Goal: Task Accomplishment & Management: Complete application form

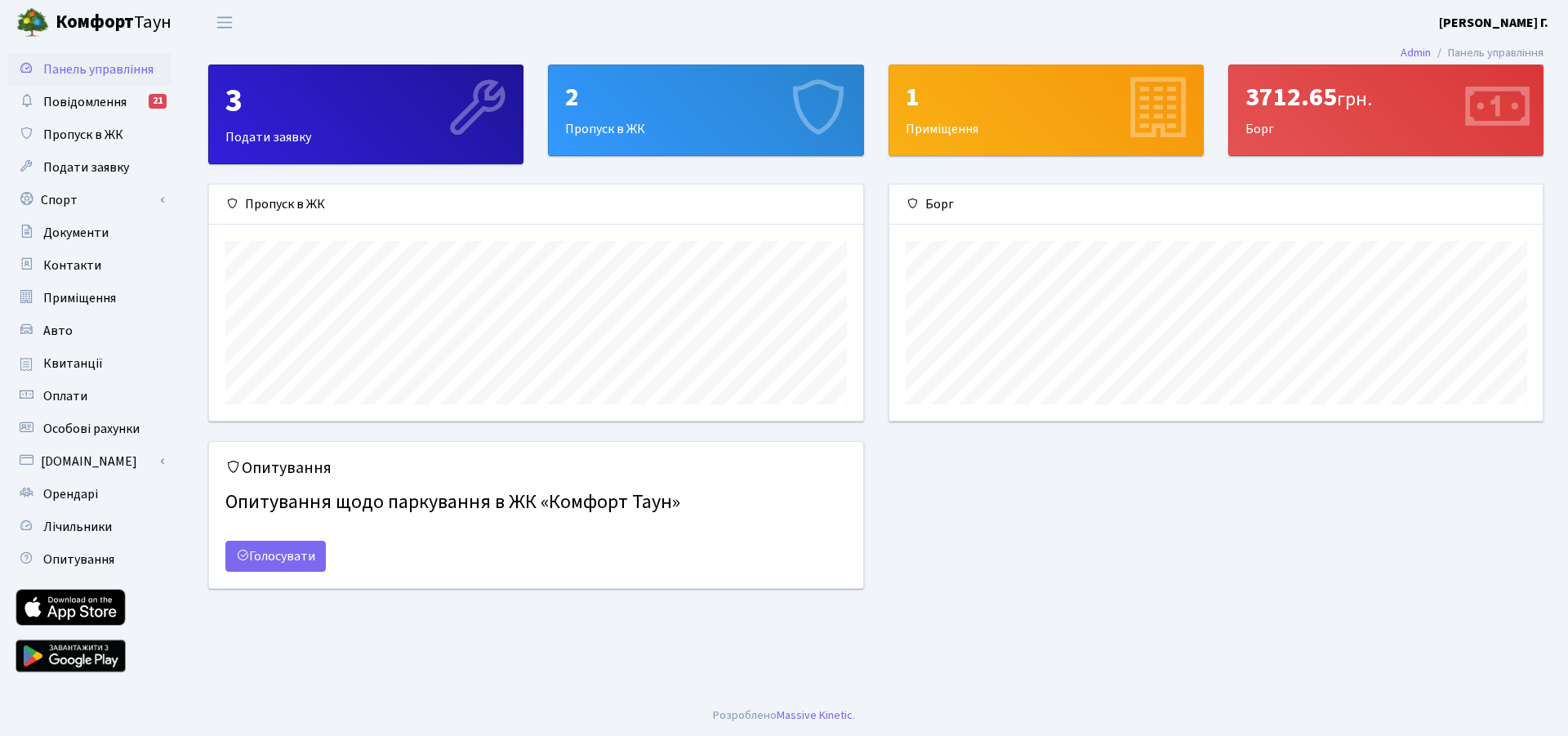
scroll to position [236, 654]
click at [108, 131] on span "Пропуск в ЖК" at bounding box center [83, 134] width 80 height 18
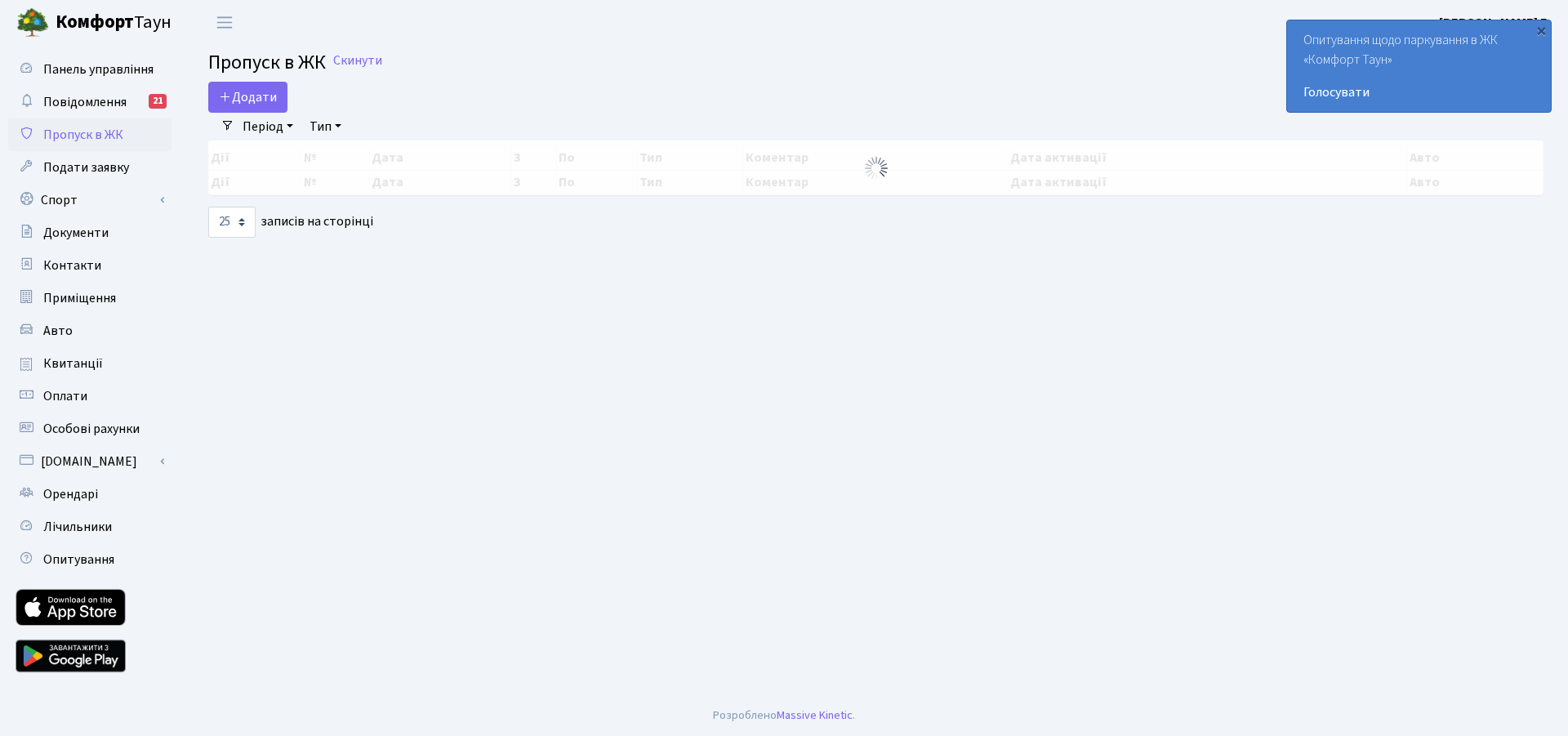
select select "25"
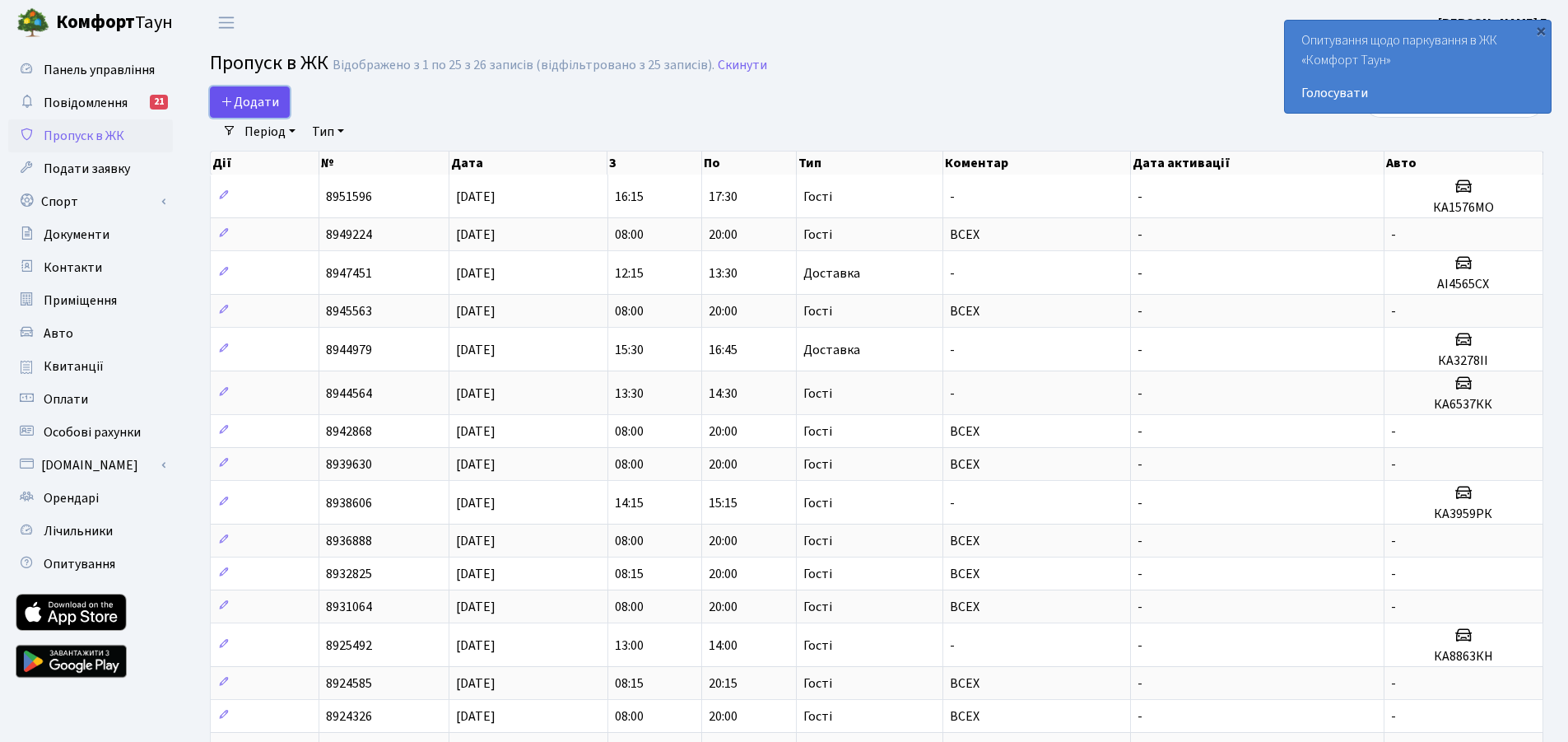
click at [256, 112] on link "Додати" at bounding box center [250, 102] width 80 height 31
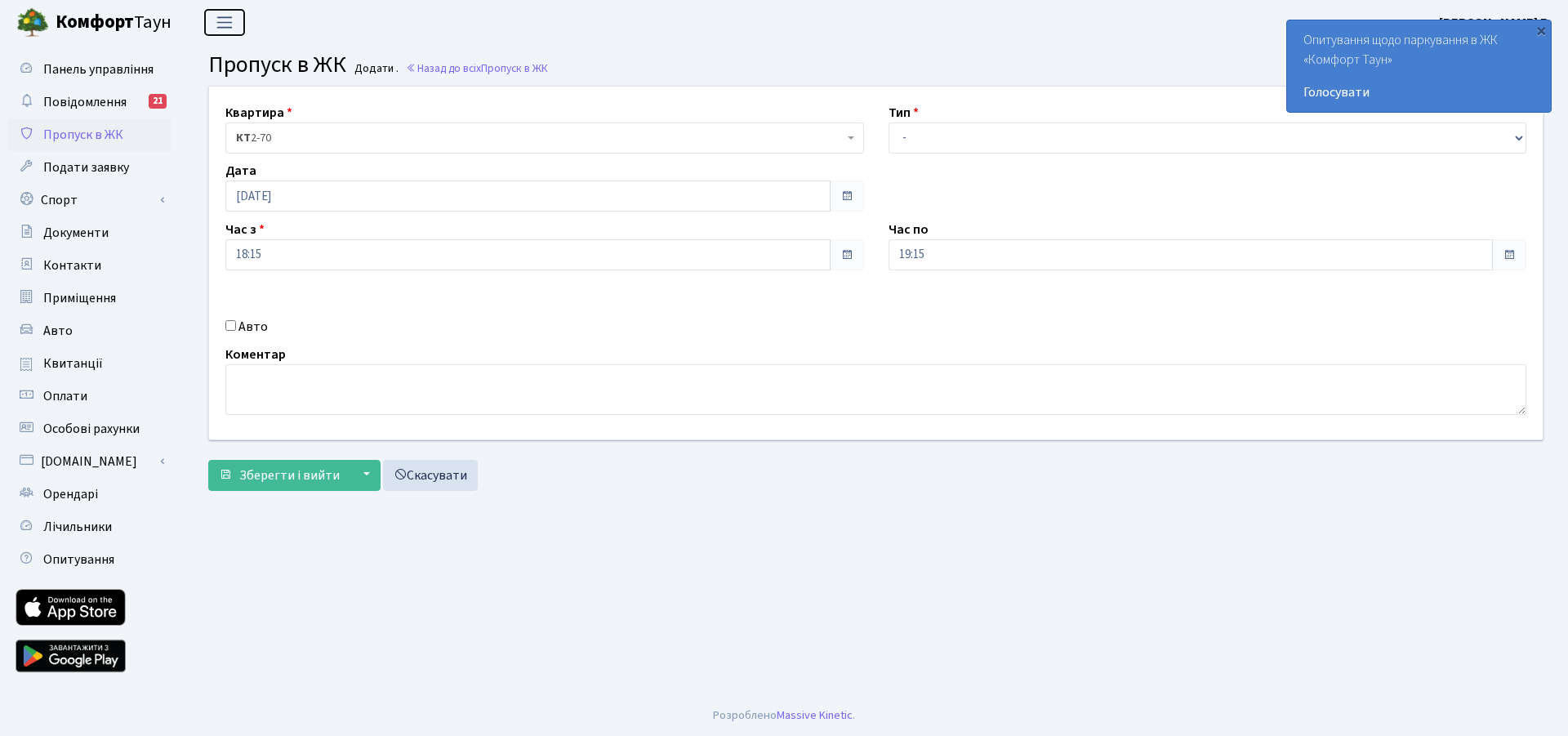
click at [226, 15] on span "Переключити навігацію" at bounding box center [225, 22] width 25 height 18
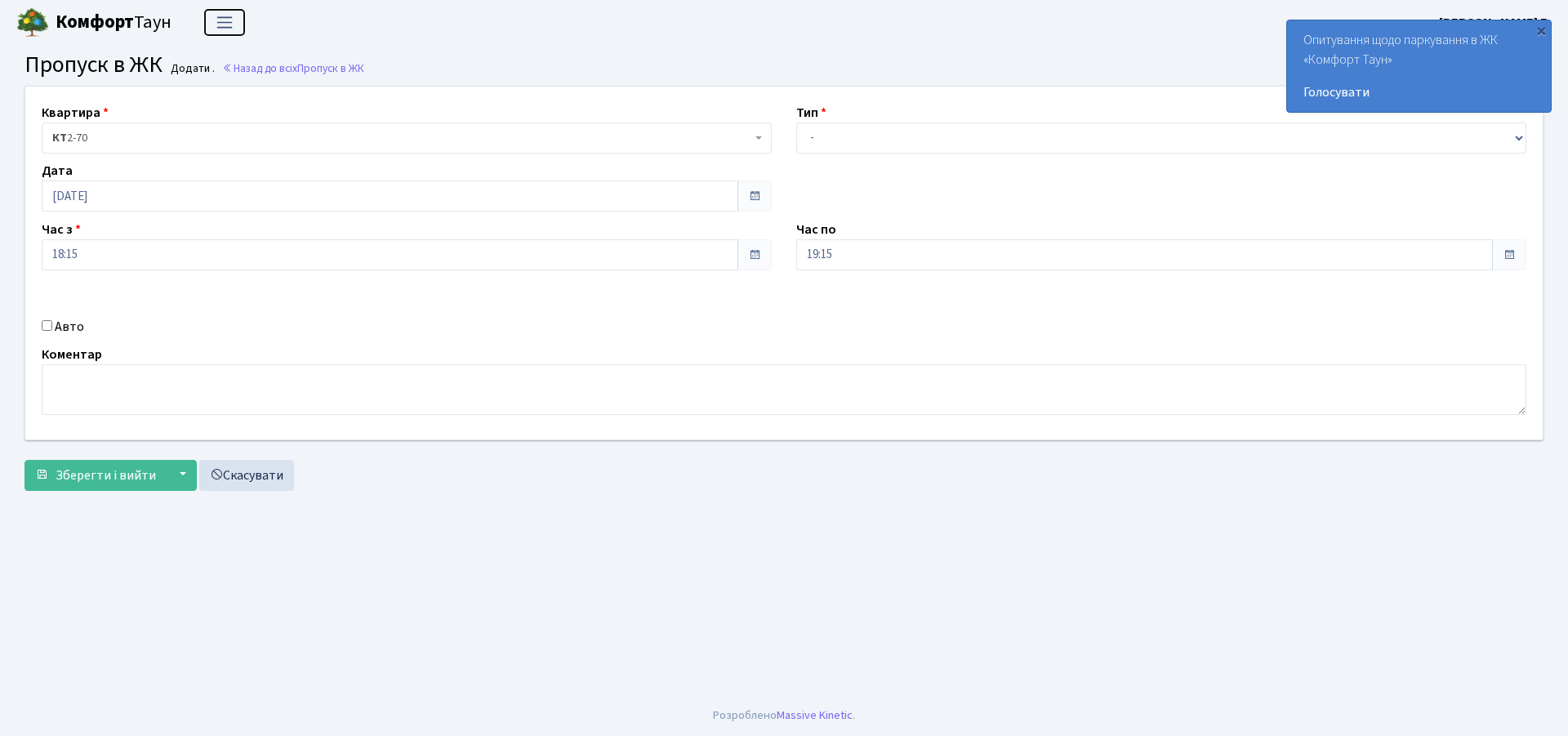
click at [212, 18] on button "Переключити навігацію" at bounding box center [224, 22] width 40 height 27
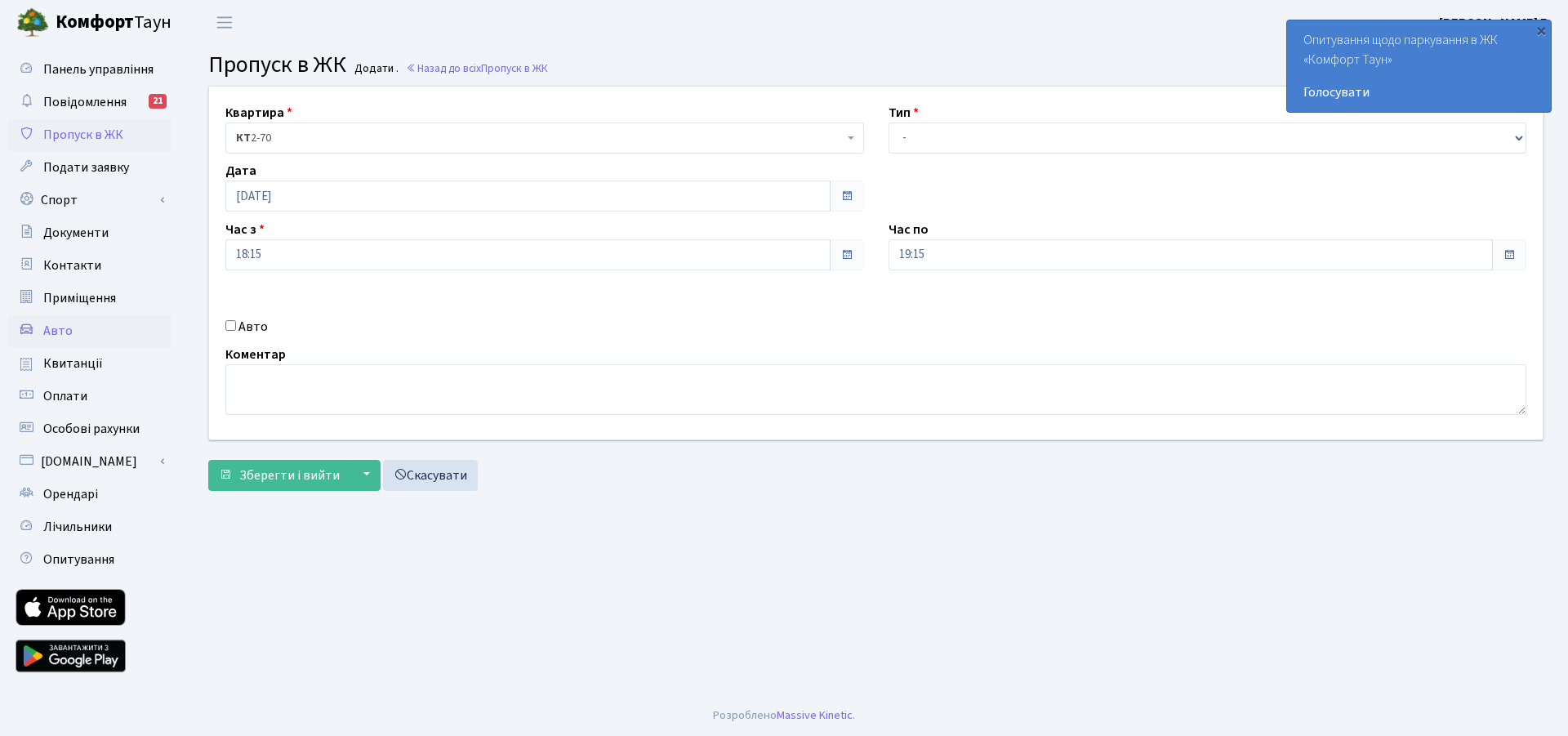
click at [76, 328] on link "Авто" at bounding box center [90, 330] width 163 height 32
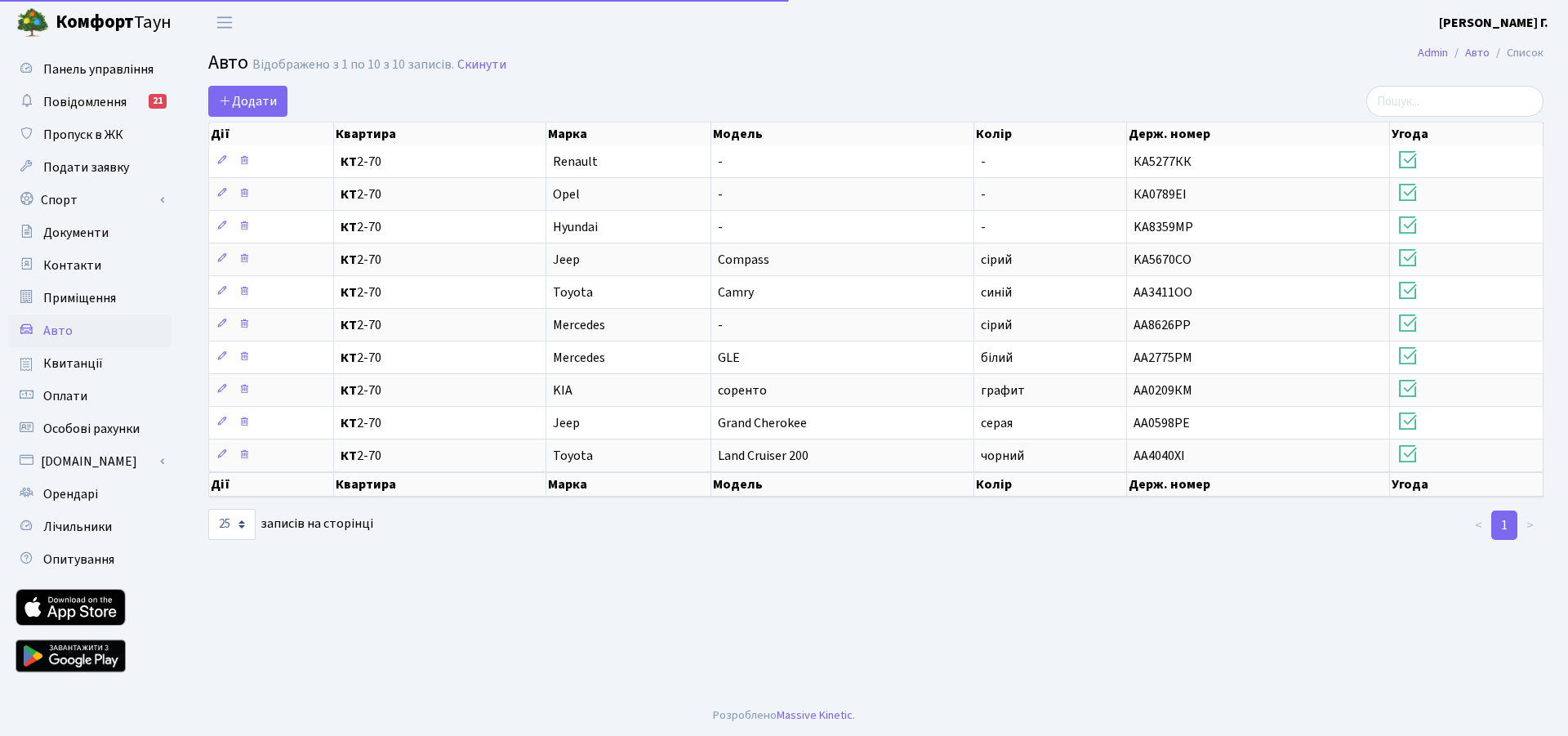
select select "25"
click at [242, 104] on span "Додати" at bounding box center [248, 101] width 58 height 18
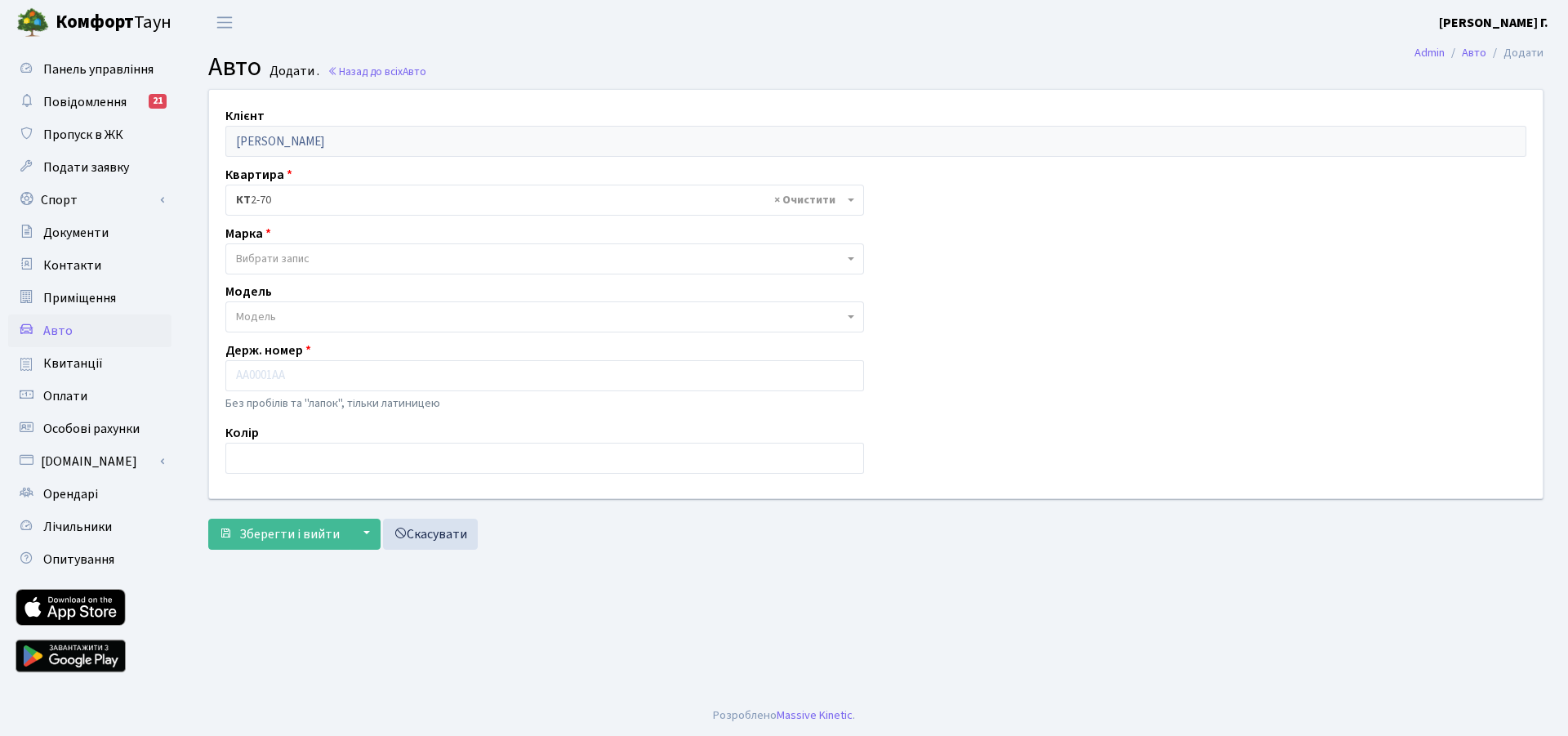
click at [314, 258] on span "Вибрати запис" at bounding box center [540, 258] width 608 height 17
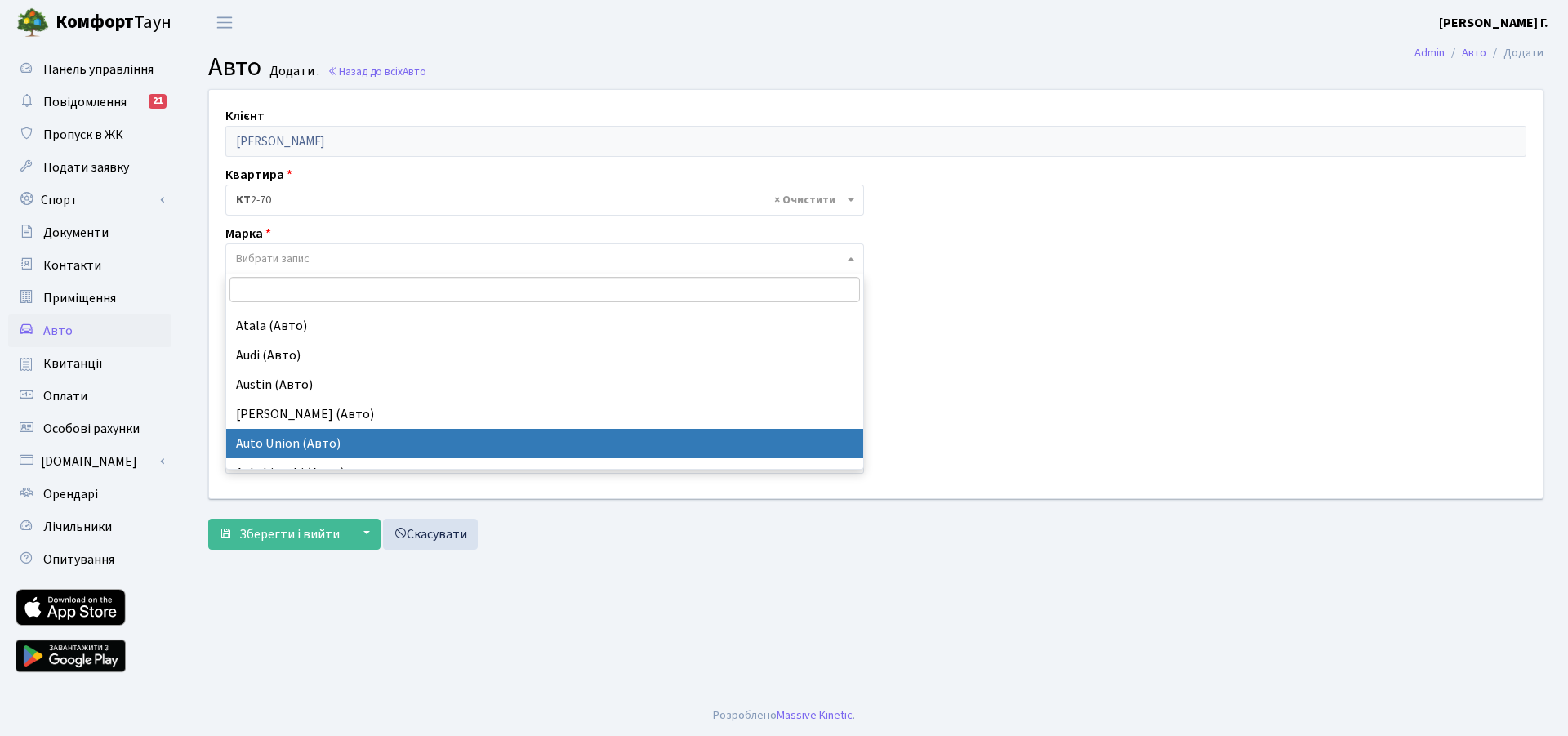
scroll to position [817, 0]
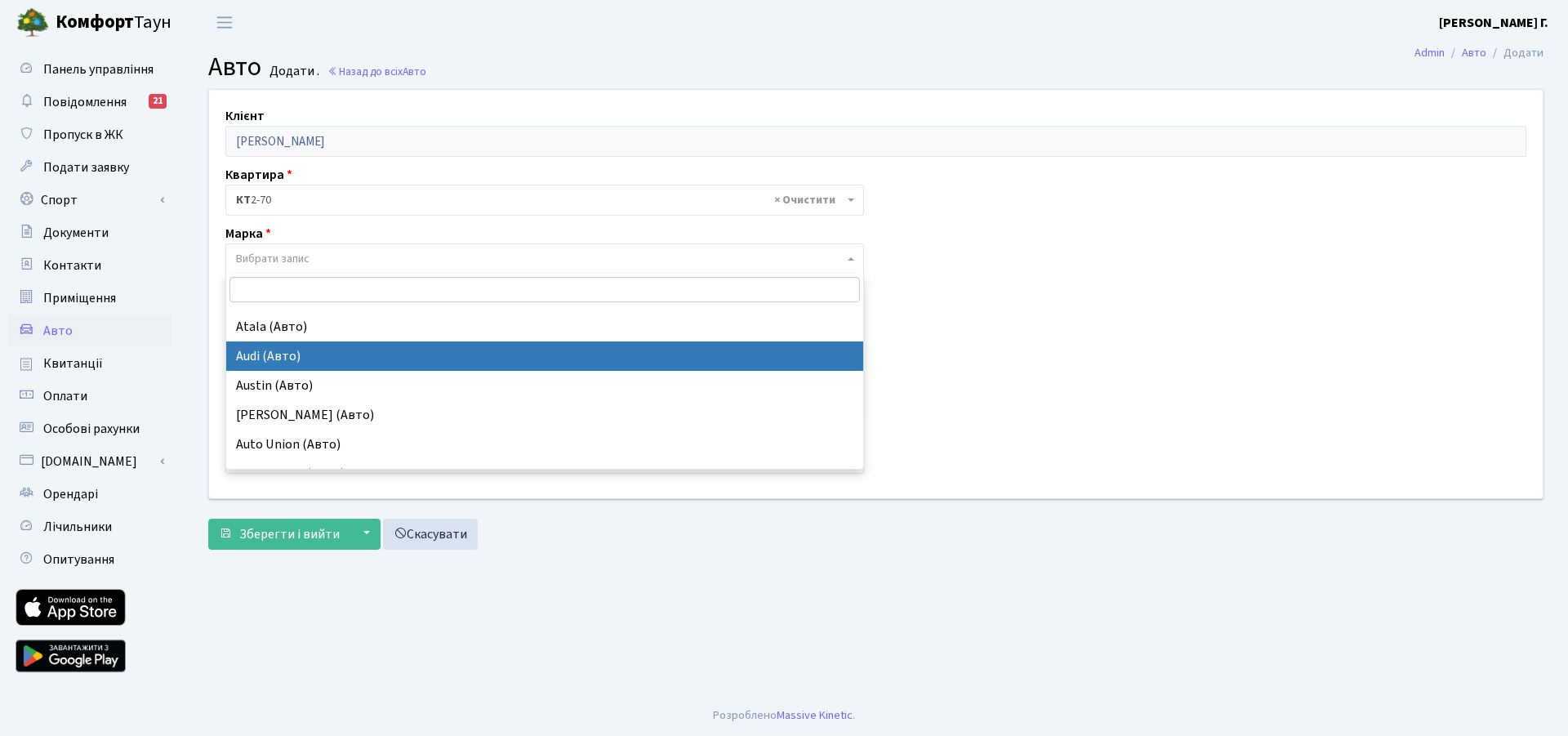
select select "13"
select select
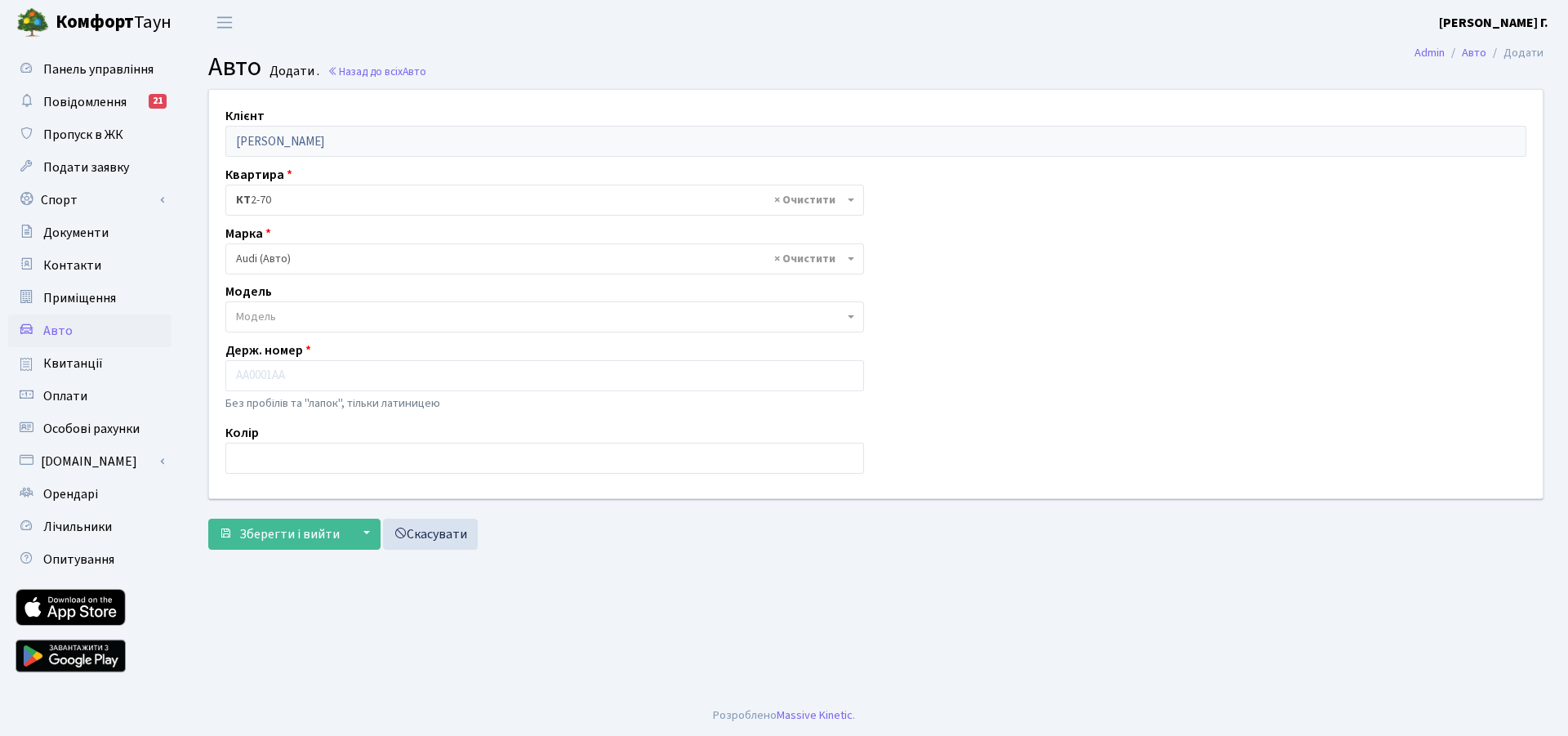
click at [307, 321] on span "Модель" at bounding box center [540, 316] width 608 height 17
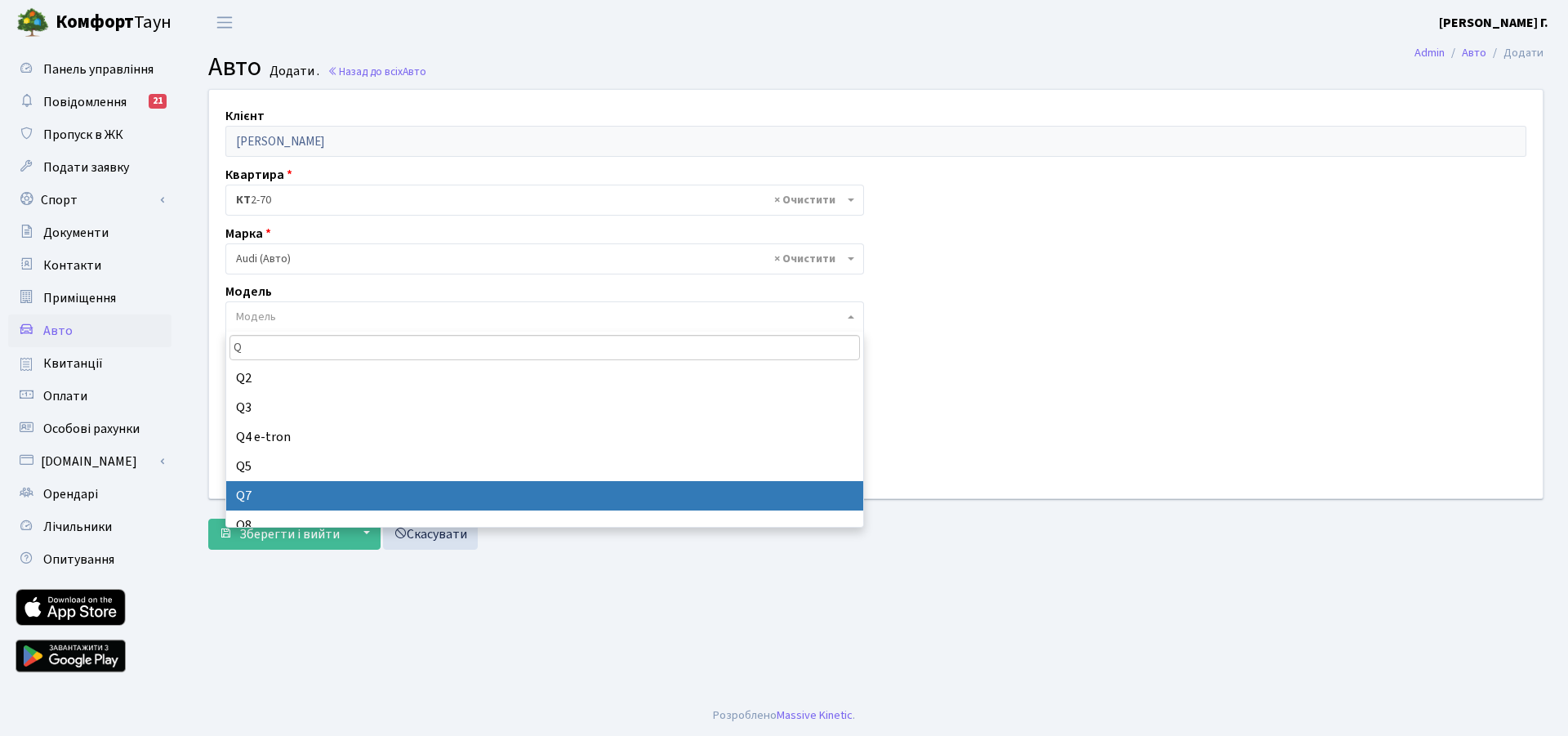
type input "Q"
select select "173"
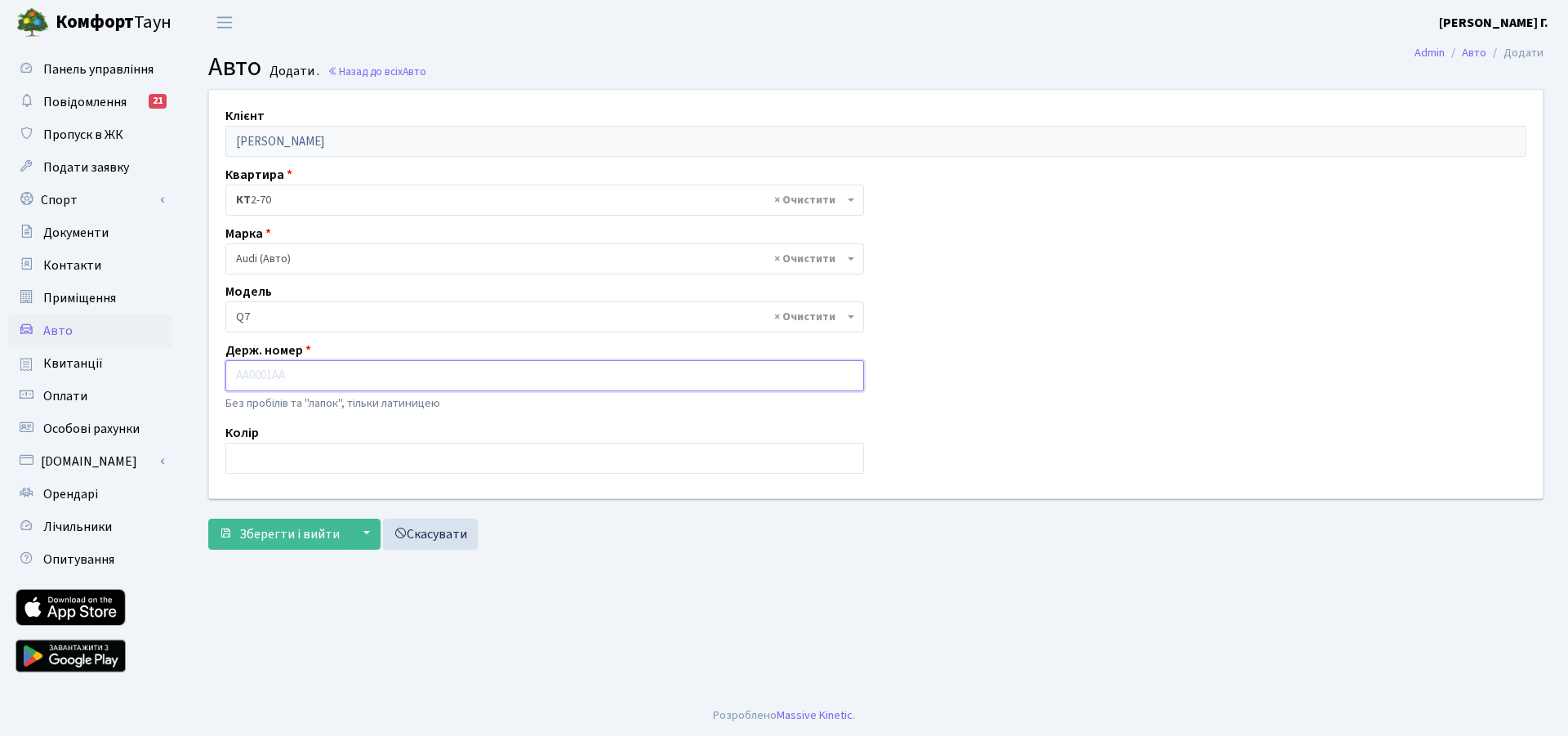
click at [284, 374] on input "text" at bounding box center [545, 375] width 639 height 31
click at [320, 386] on input "text" at bounding box center [545, 375] width 639 height 31
type input "КА3959РК"
click at [272, 453] on input "text" at bounding box center [545, 458] width 639 height 31
type input "білий"
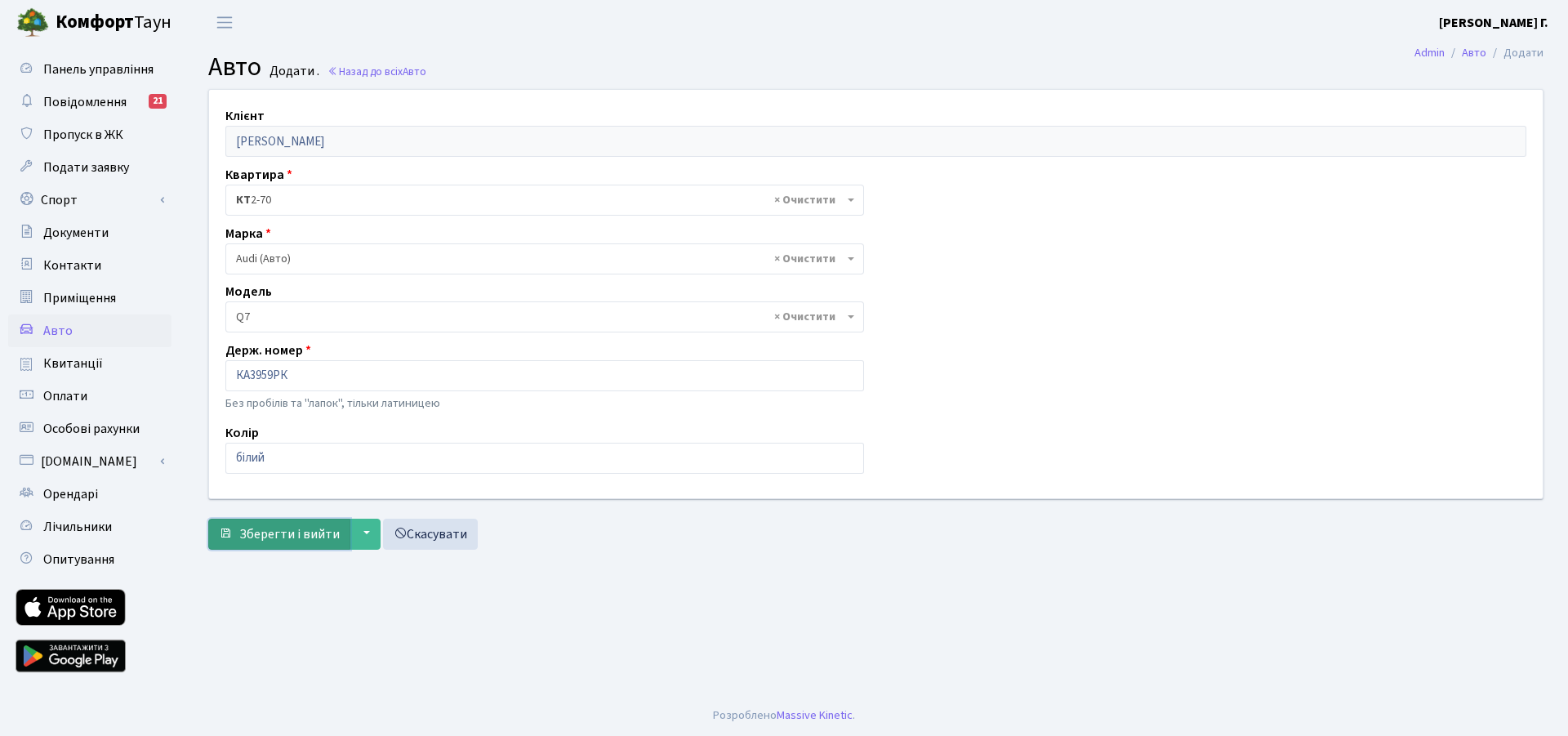
click at [280, 531] on span "Зберегти і вийти" at bounding box center [289, 534] width 100 height 18
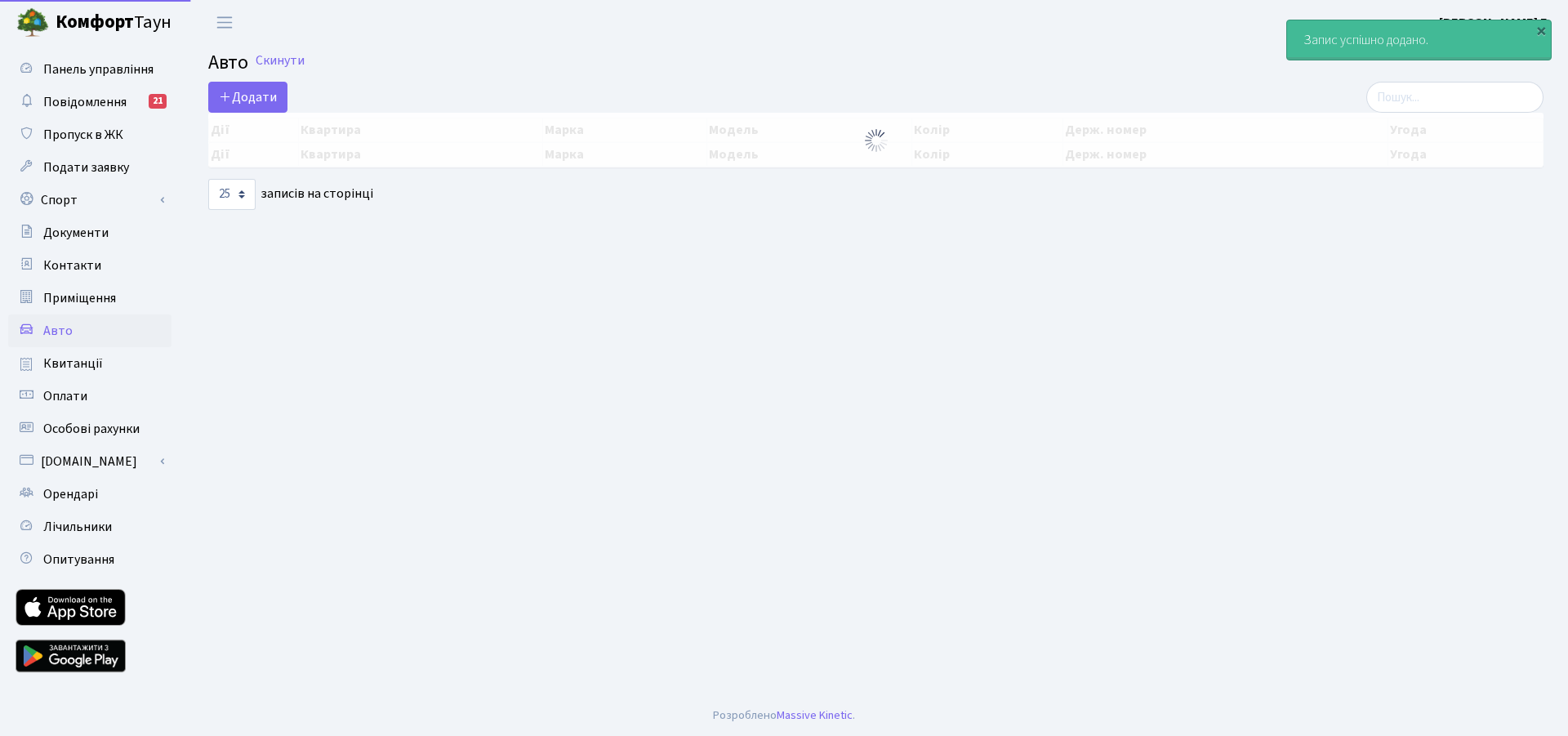
select select "25"
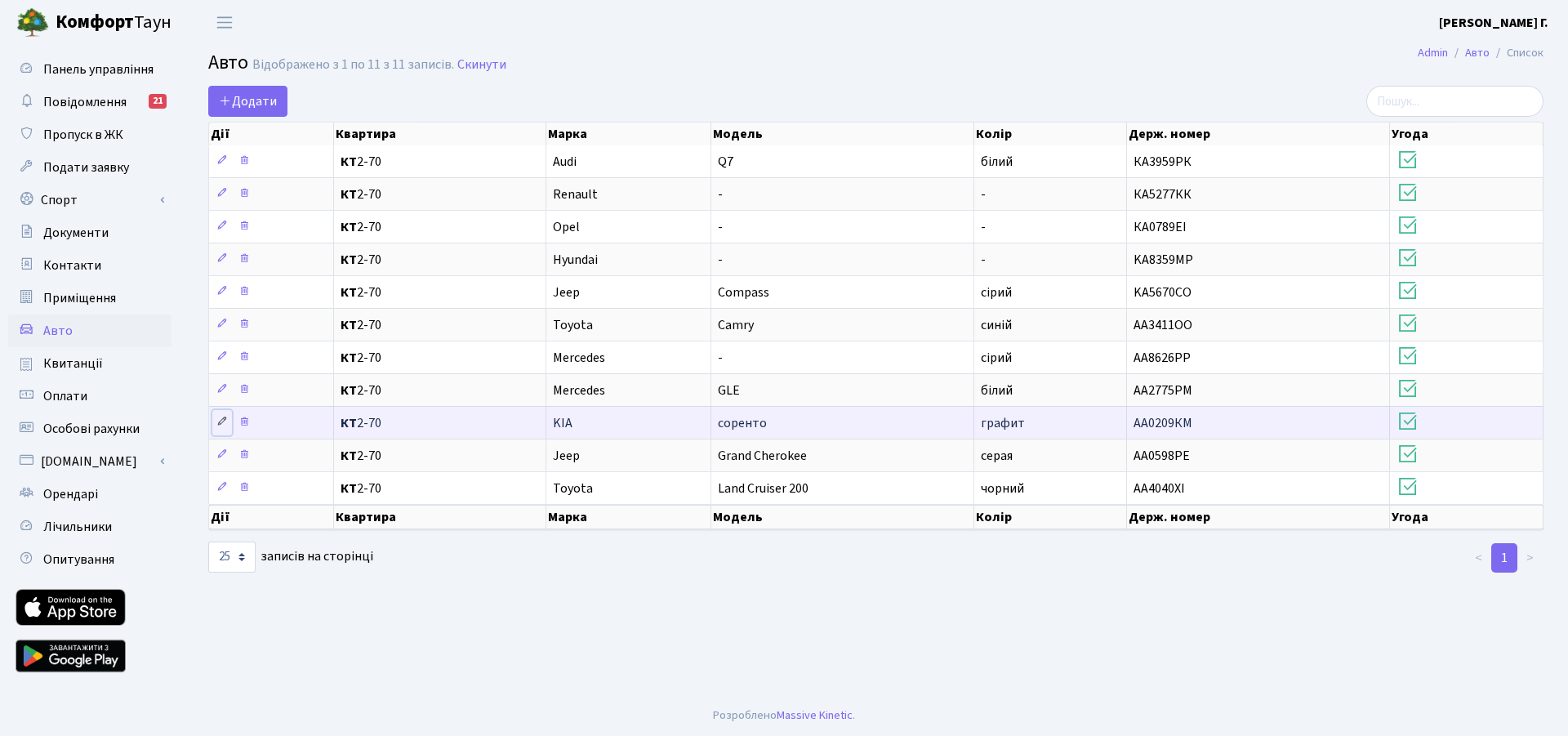
click at [219, 422] on icon at bounding box center [221, 421] width 11 height 11
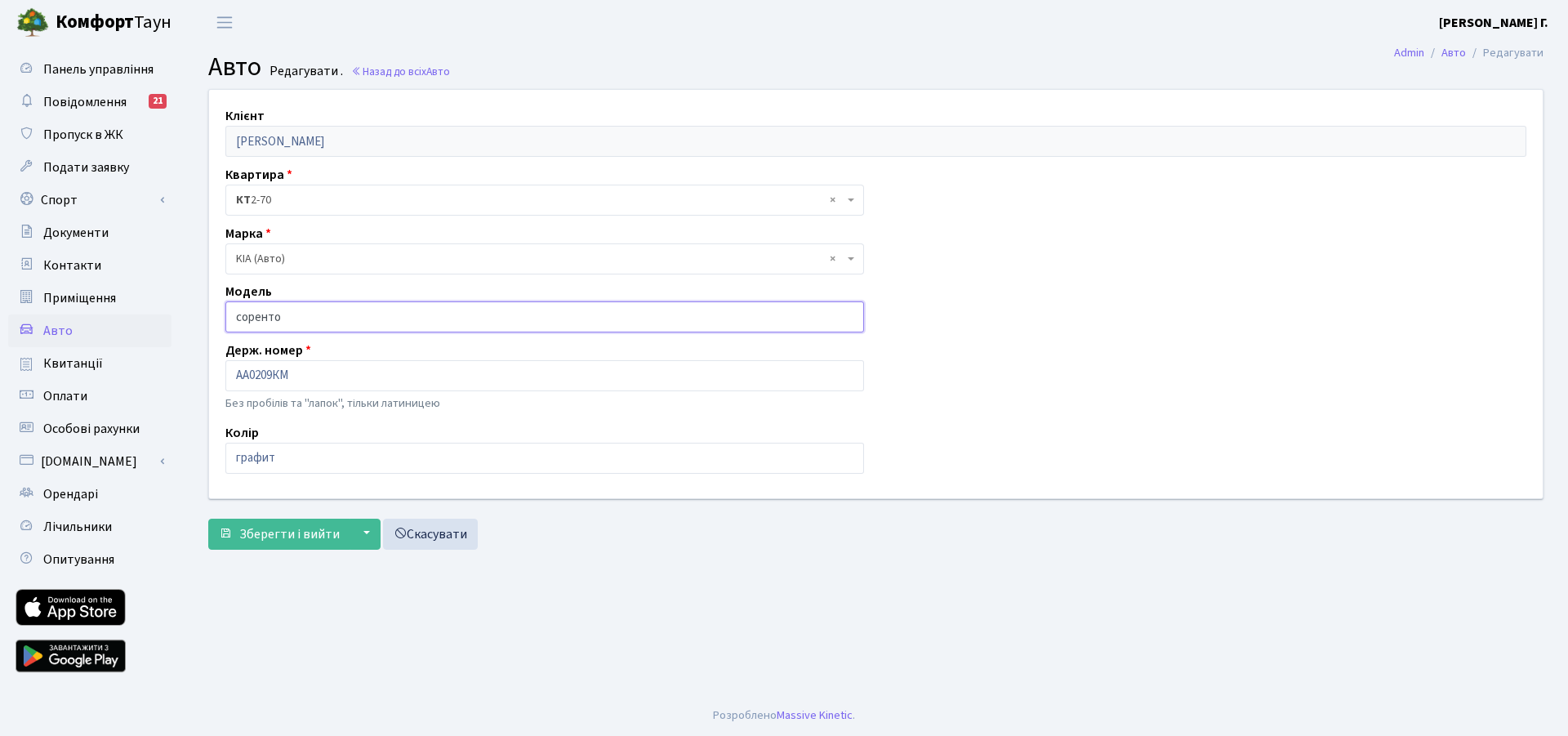
click at [285, 317] on input "соренто" at bounding box center [545, 316] width 639 height 31
type input "с"
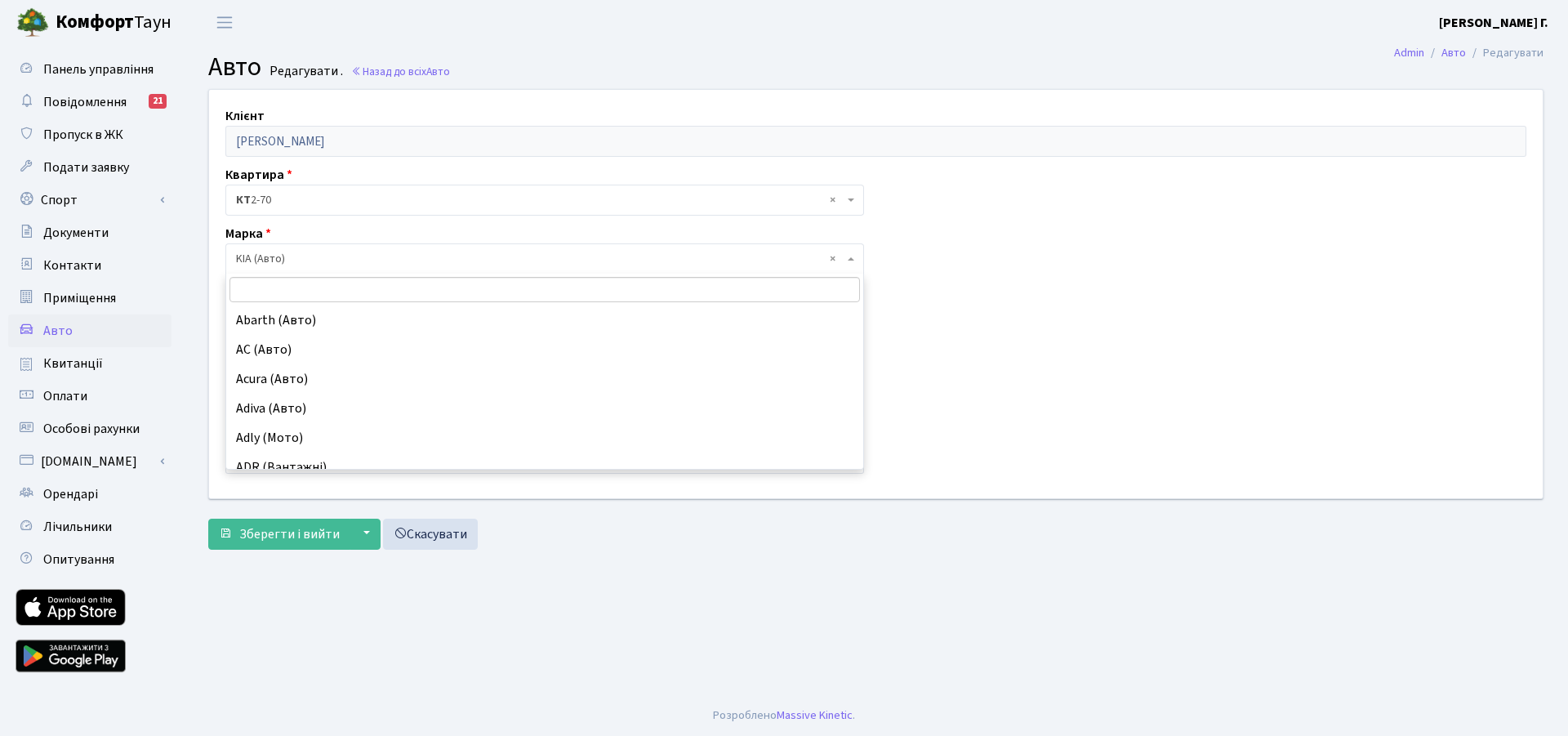
scroll to position [6850, 0]
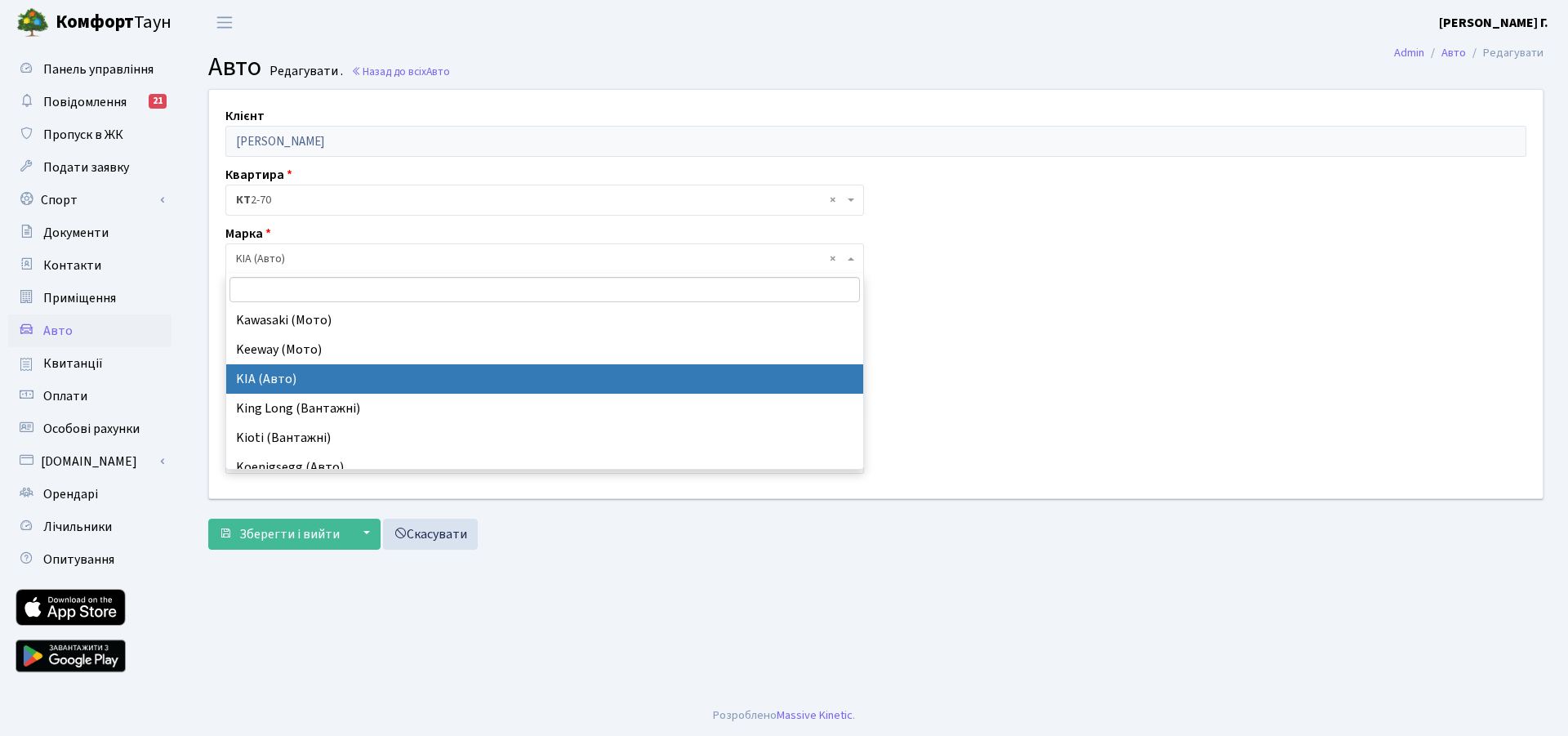
drag, startPoint x: 237, startPoint y: 256, endPoint x: 275, endPoint y: 256, distance: 38.0
click at [275, 256] on span "× KIA (Авто)" at bounding box center [540, 258] width 608 height 17
click at [293, 259] on span "× KIA (Авто)" at bounding box center [540, 258] width 608 height 17
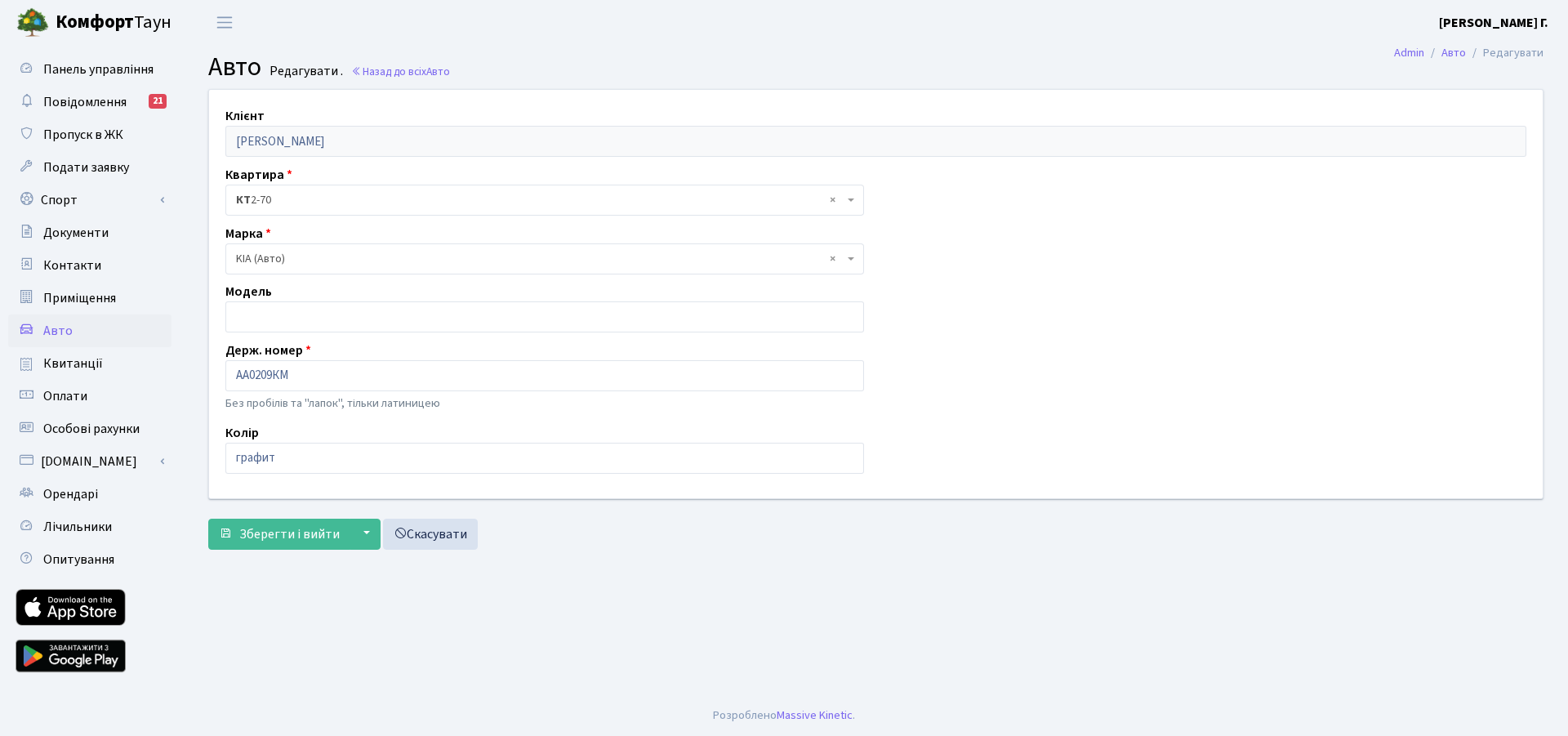
click at [293, 258] on span "× KIA (Авто)" at bounding box center [540, 258] width 608 height 17
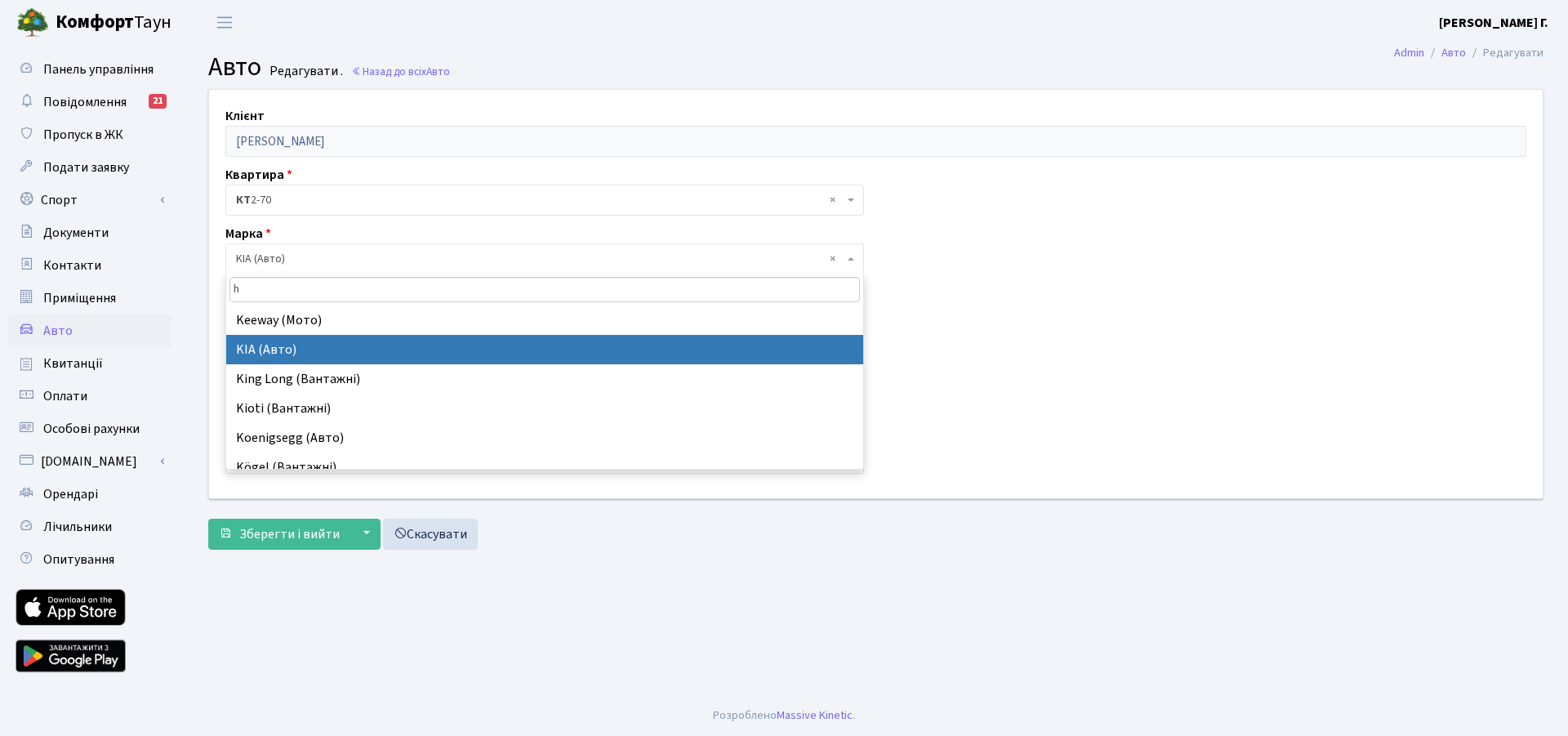
scroll to position [0, 0]
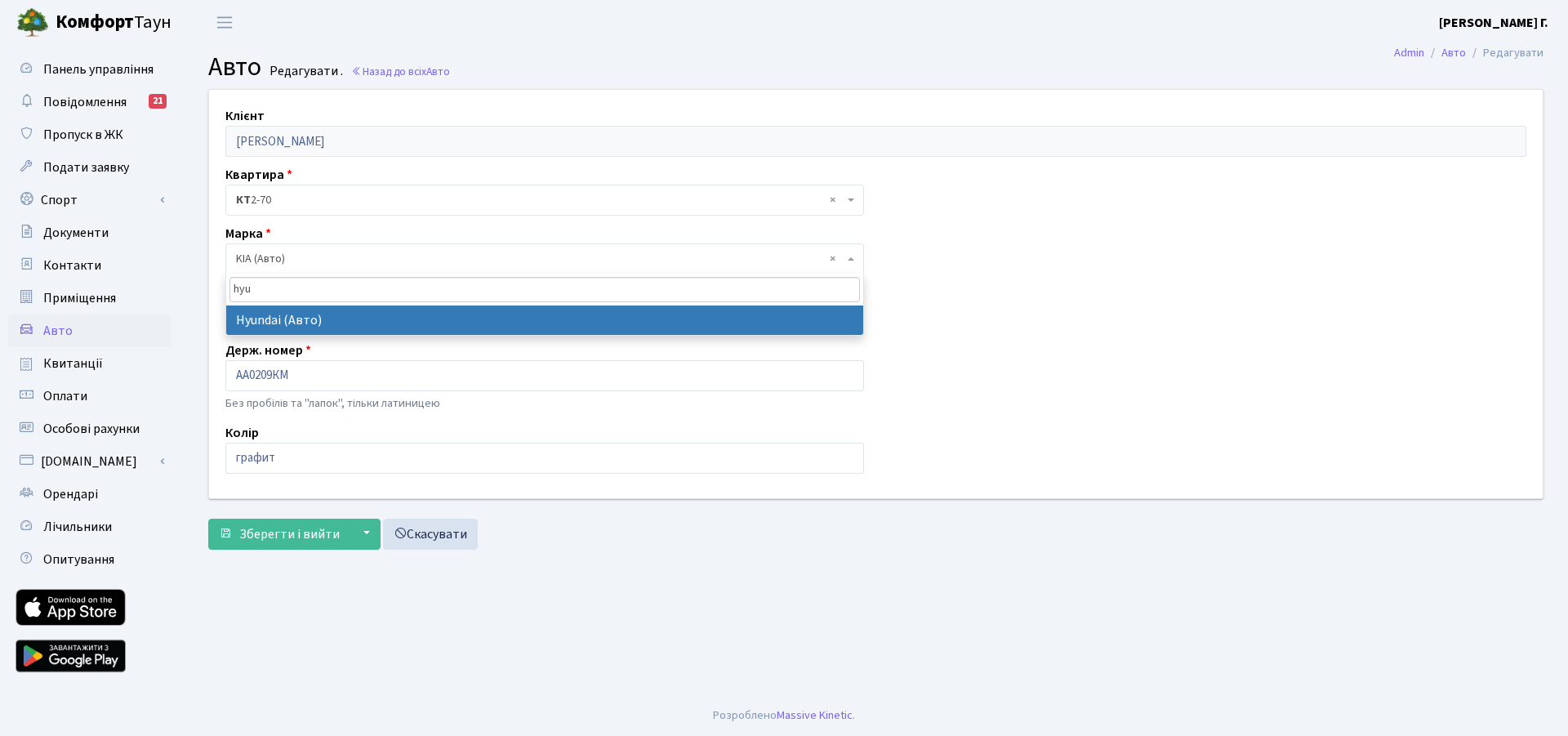
type input "hyu"
select select "59"
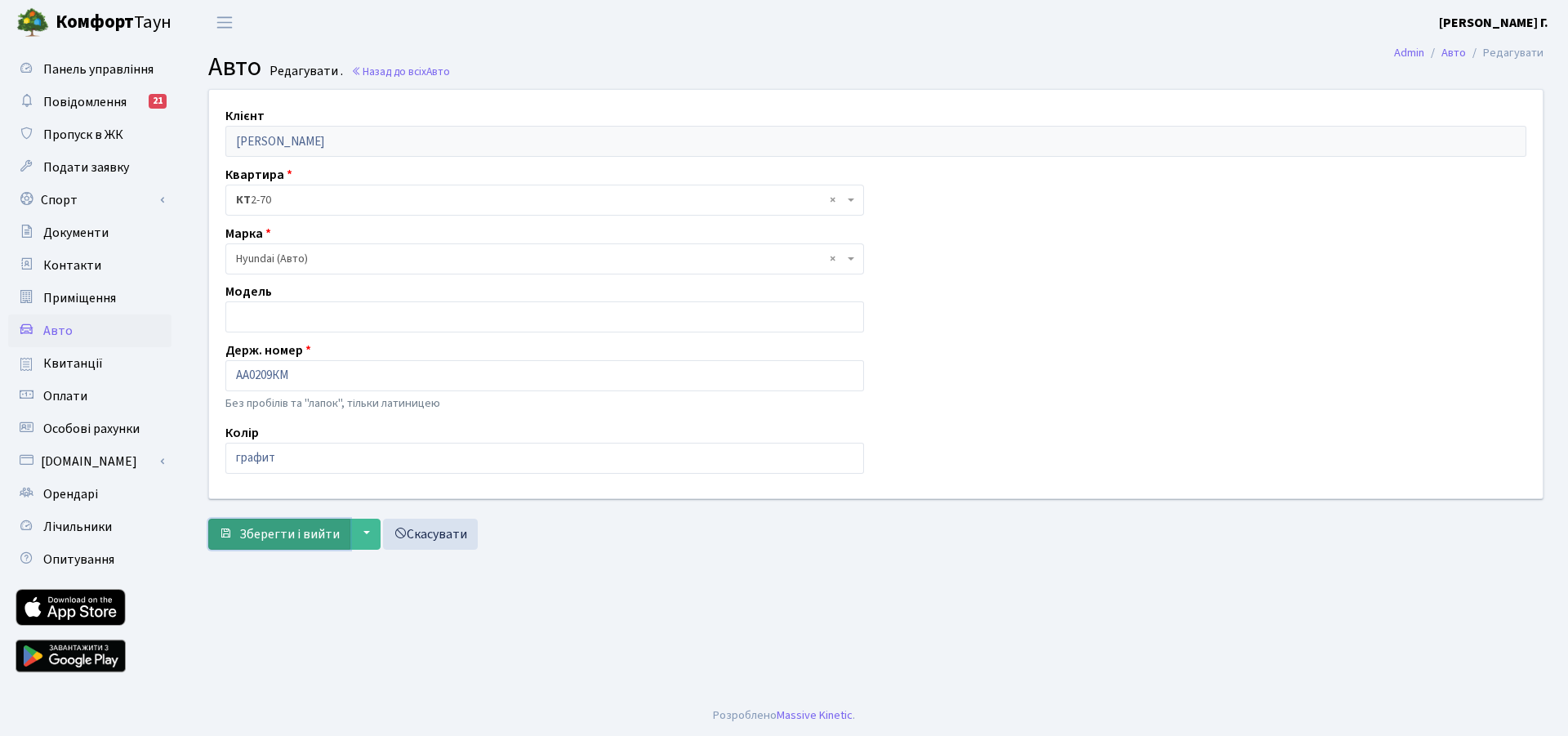
click at [295, 536] on span "Зберегти і вийти" at bounding box center [289, 534] width 100 height 18
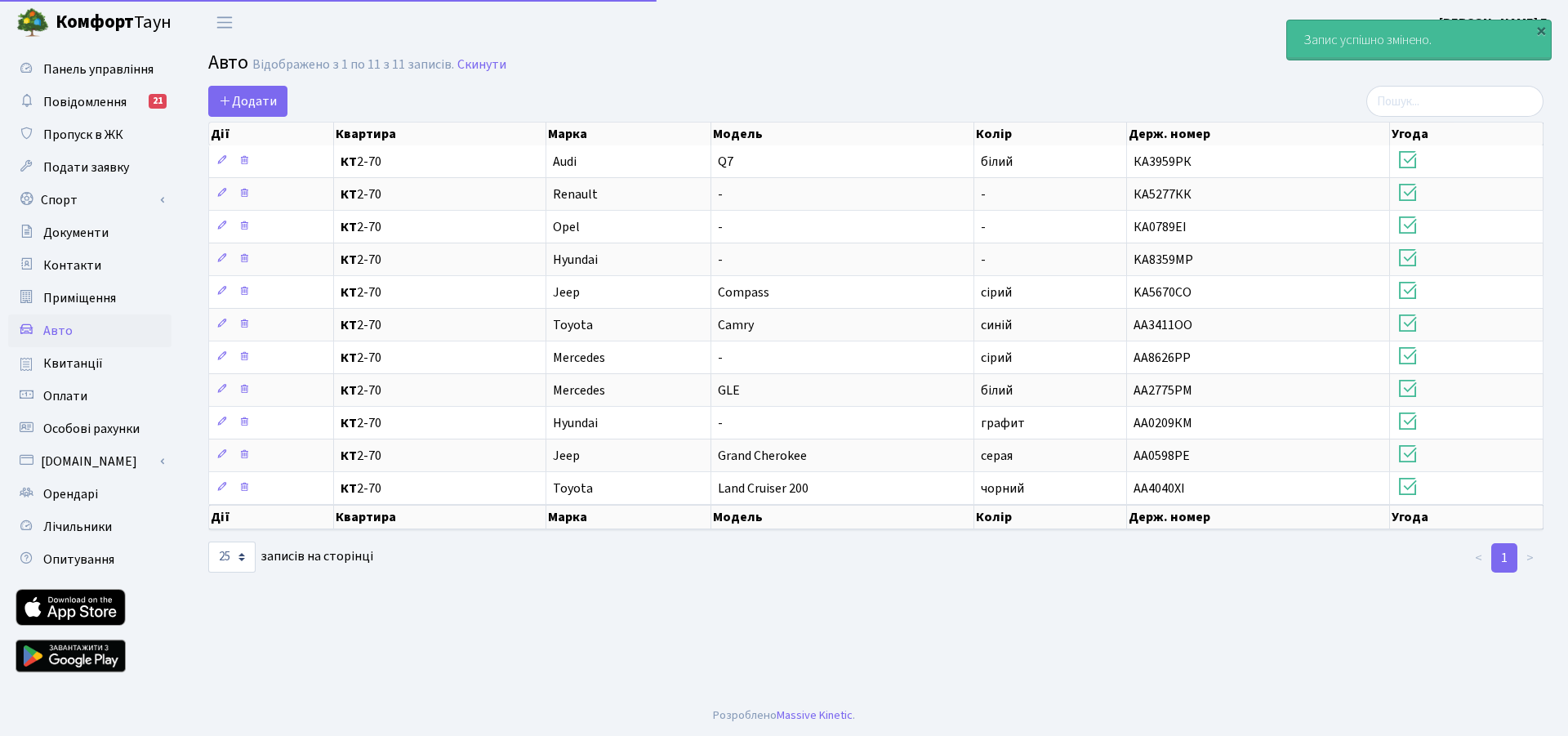
select select "25"
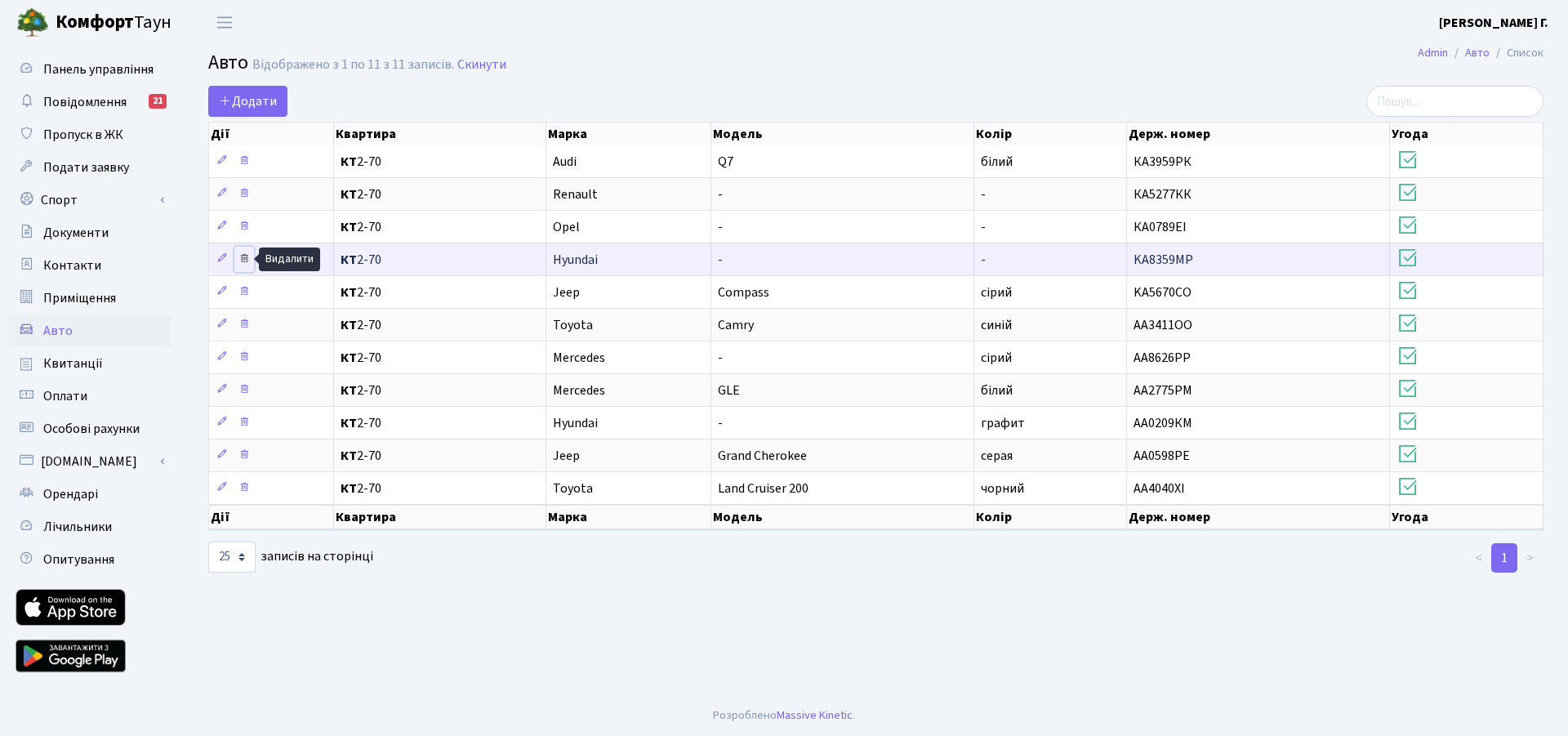
click at [250, 261] on link at bounding box center [244, 259] width 19 height 25
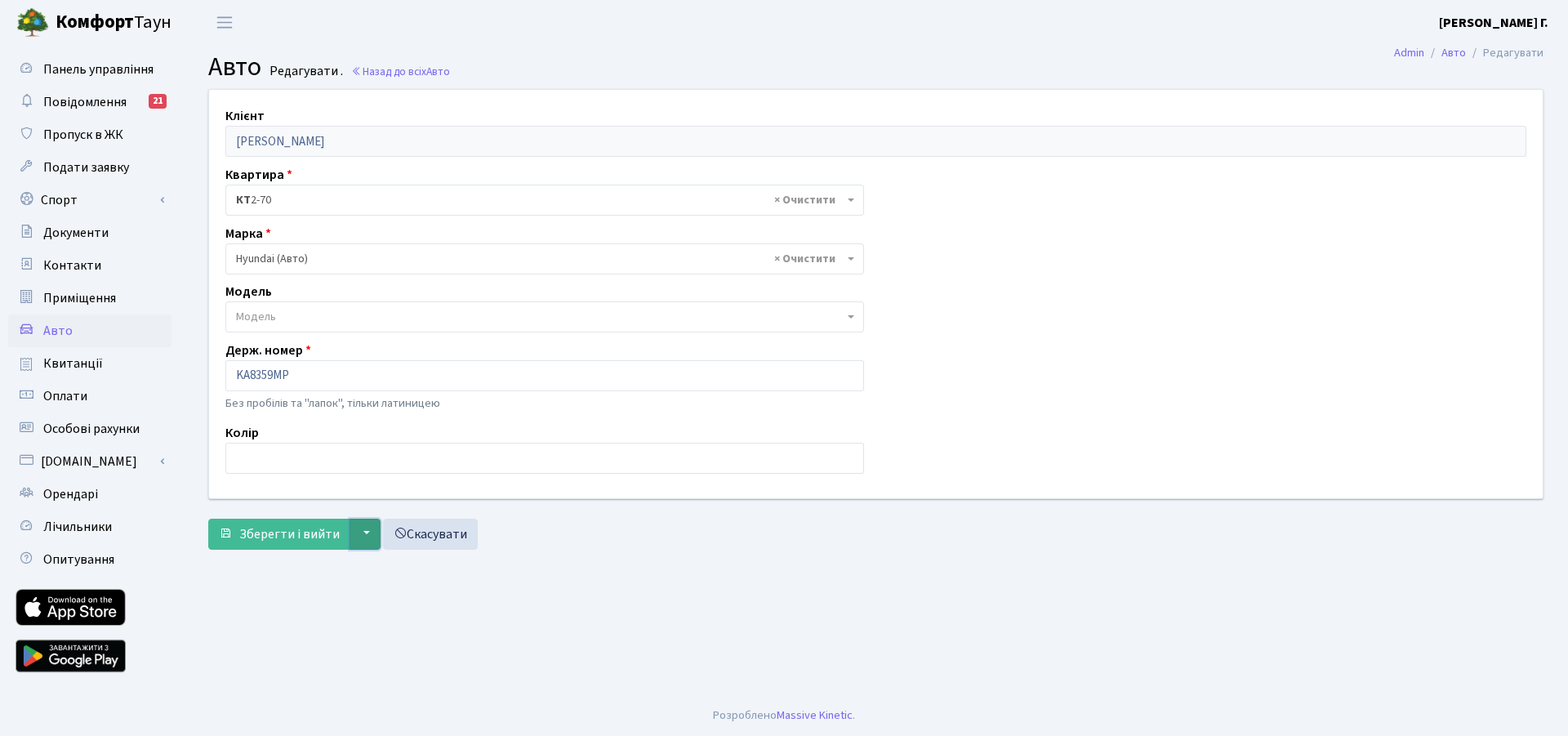
click at [365, 530] on button "▼" at bounding box center [365, 533] width 31 height 31
click at [327, 596] on main "Admin Авто Редагувати Авто Редагувати . Назад до всіх Авто Клієнт [PERSON_NAME]…" at bounding box center [876, 370] width 1384 height 650
drag, startPoint x: 311, startPoint y: 375, endPoint x: 217, endPoint y: 382, distance: 94.3
click at [217, 382] on div "Держ. номер KA8359MP Без пробілів та "лапок", тільки латиницею" at bounding box center [545, 379] width 663 height 76
click at [314, 547] on button "Зберегти і вийти" at bounding box center [279, 533] width 142 height 31
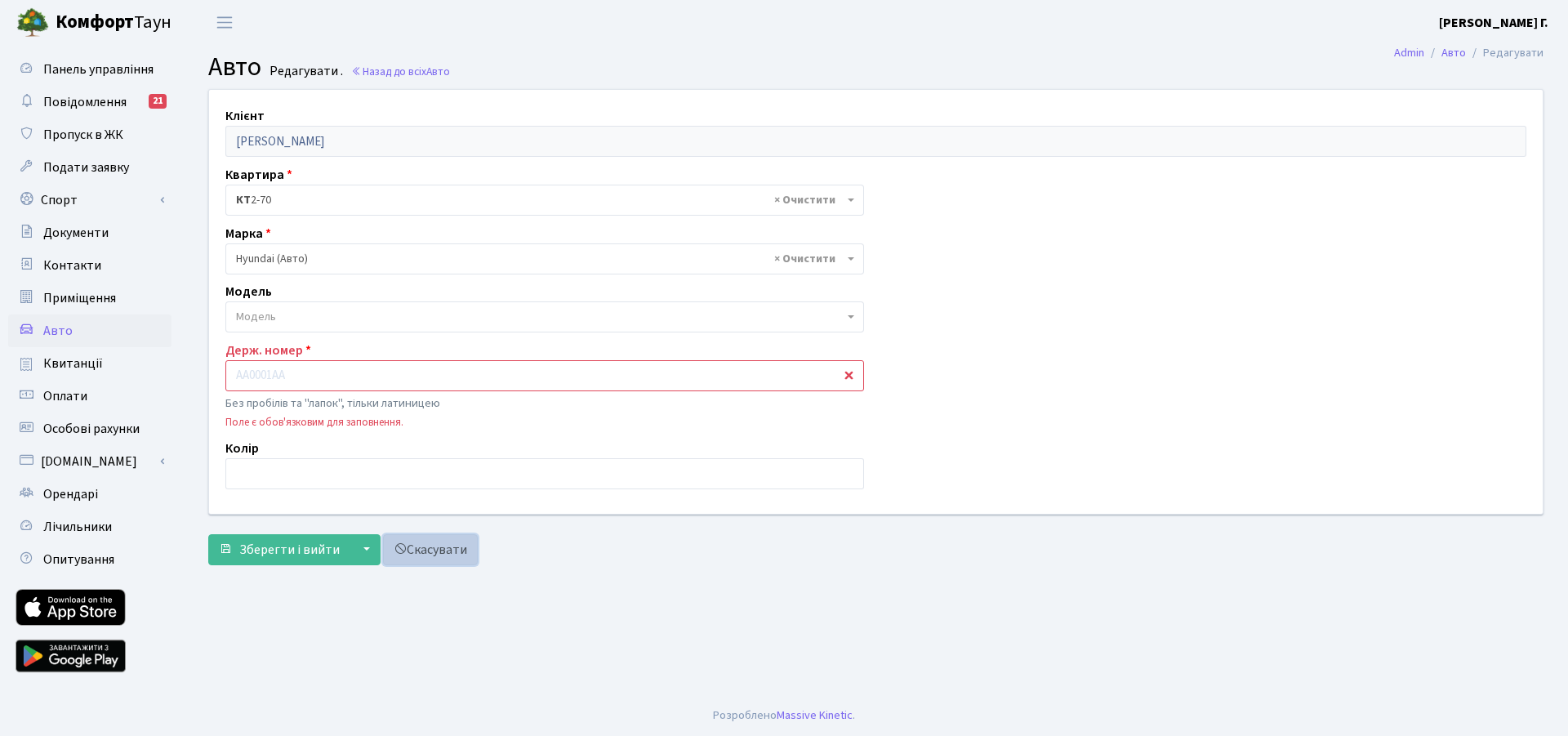
click at [400, 548] on span at bounding box center [400, 548] width 13 height 13
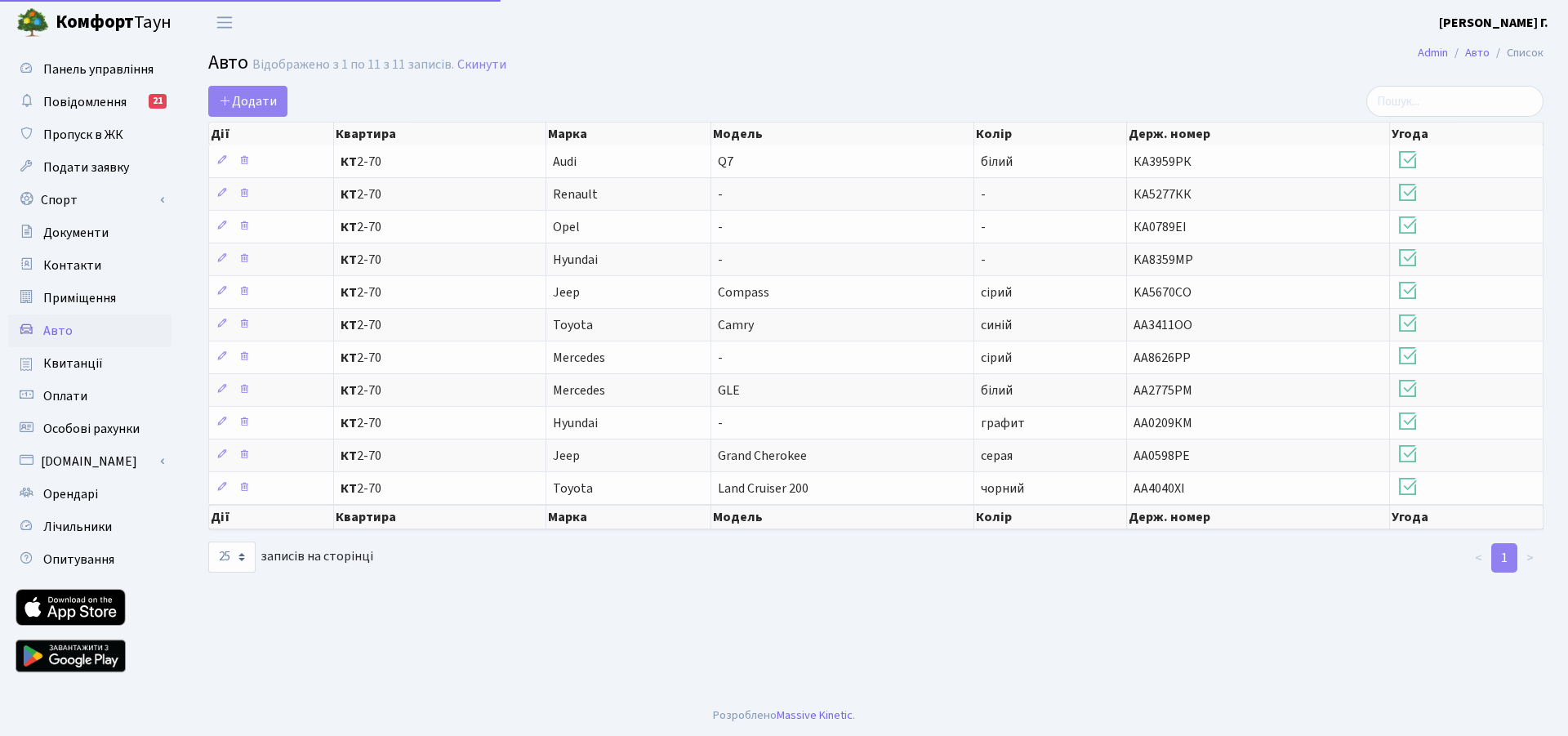
select select "25"
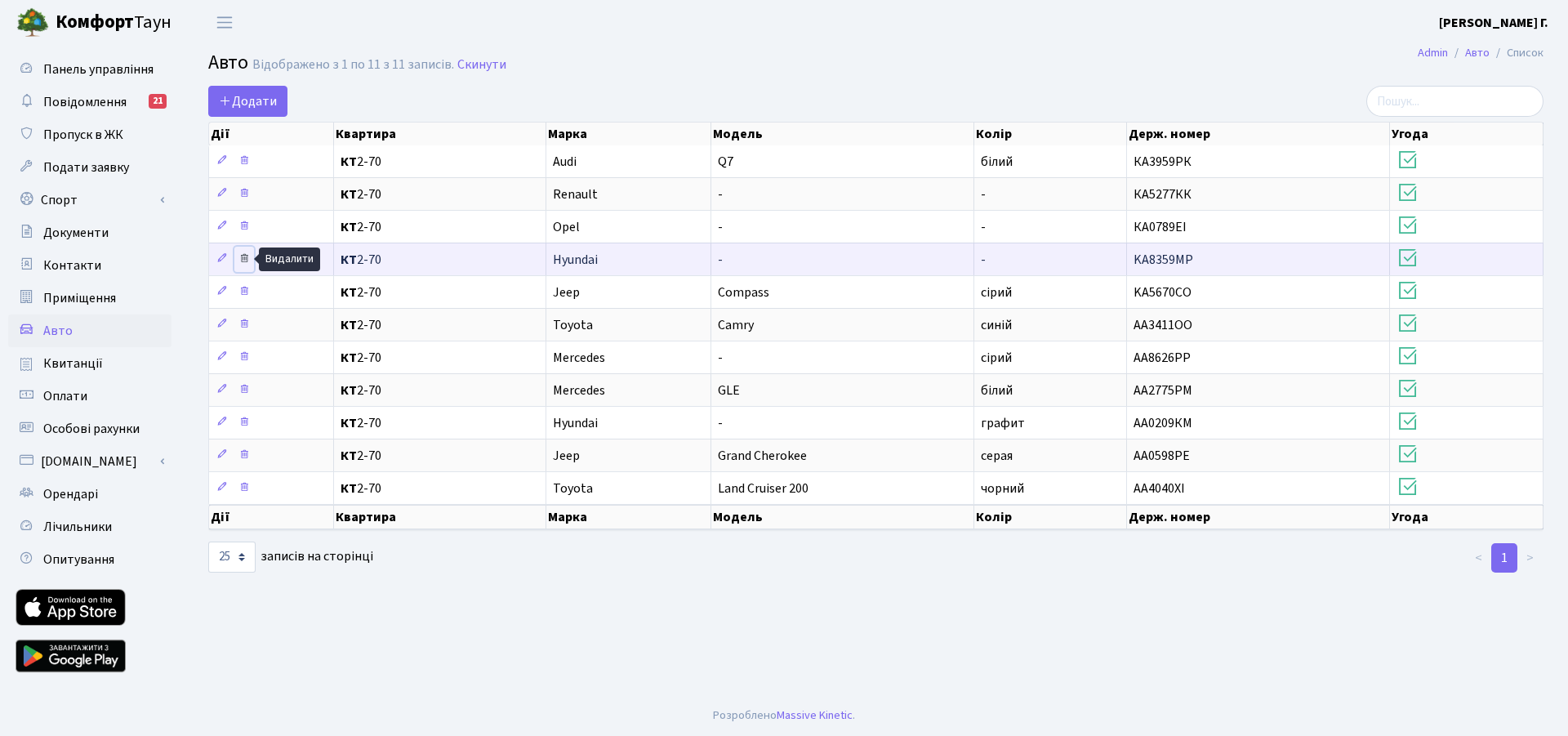
click at [244, 258] on icon at bounding box center [244, 257] width 11 height 11
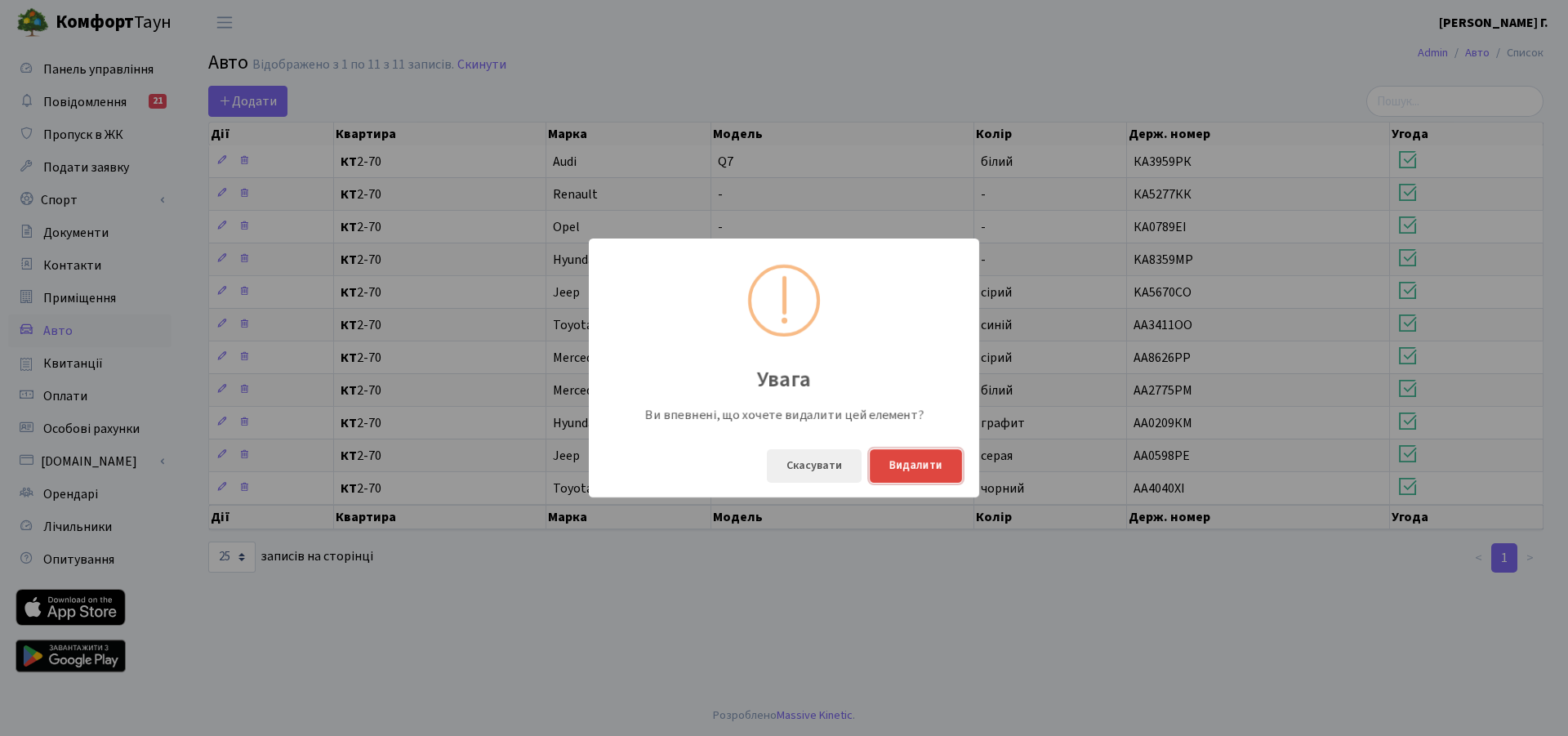
click at [917, 462] on button "Видалити" at bounding box center [915, 465] width 92 height 33
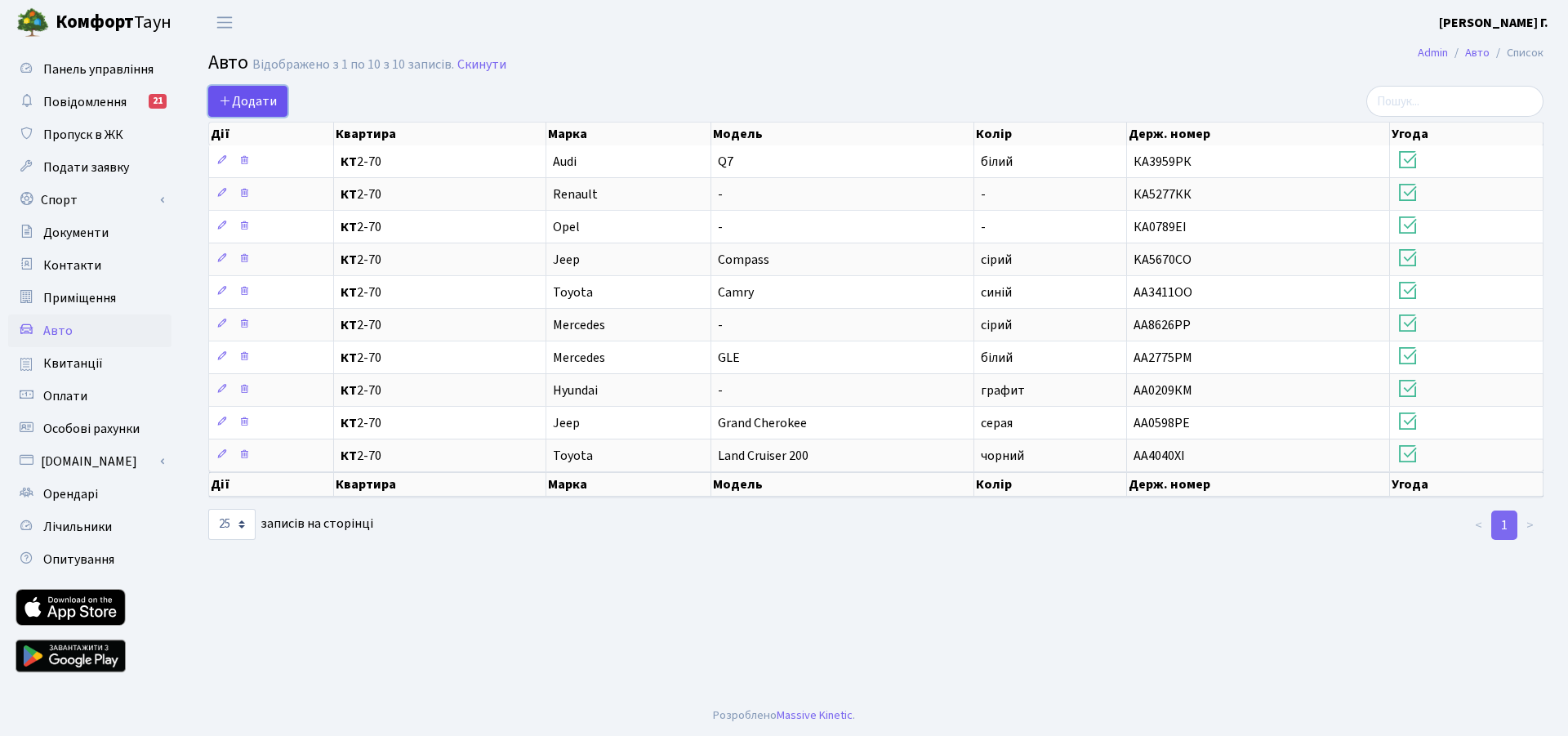
click at [258, 102] on span "Додати" at bounding box center [248, 101] width 58 height 18
